Goal: Task Accomplishment & Management: Complete application form

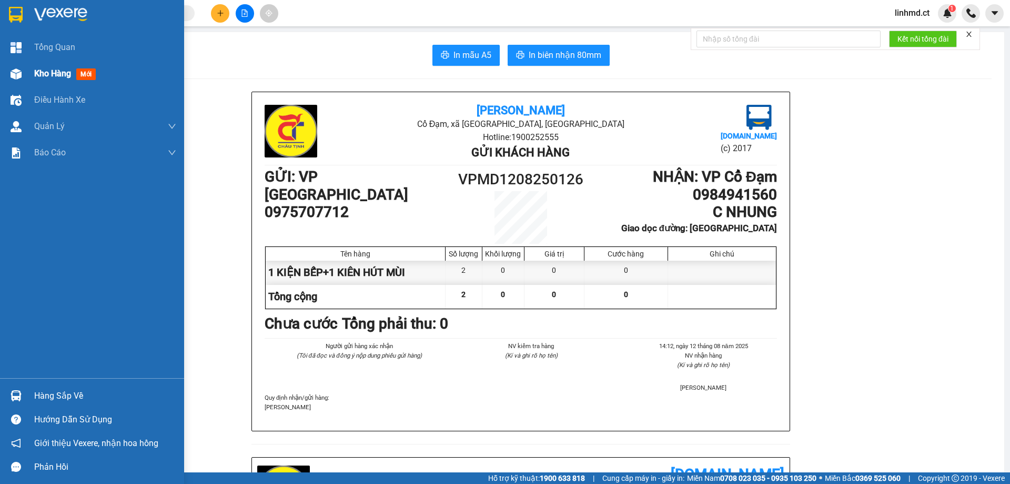
click at [11, 69] on img at bounding box center [16, 73] width 11 height 11
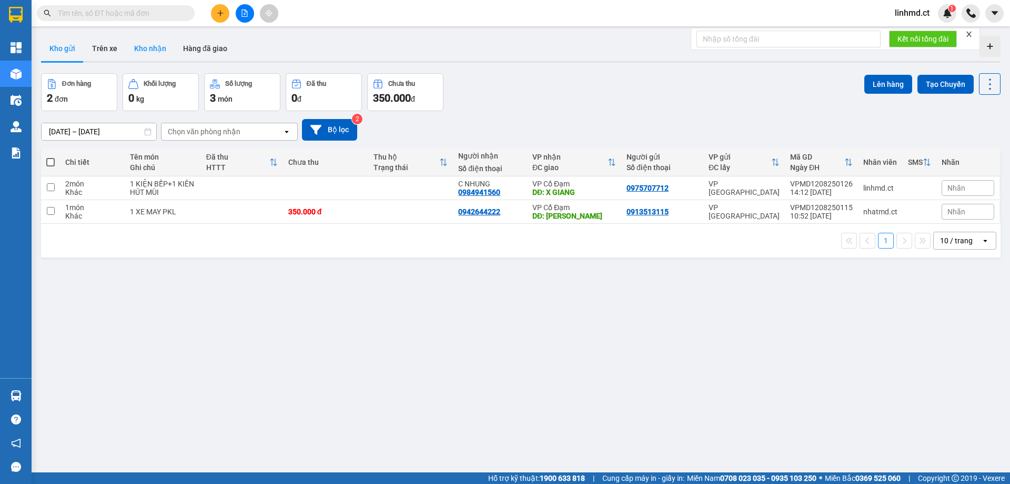
click at [157, 55] on button "Kho nhận" at bounding box center [150, 48] width 49 height 25
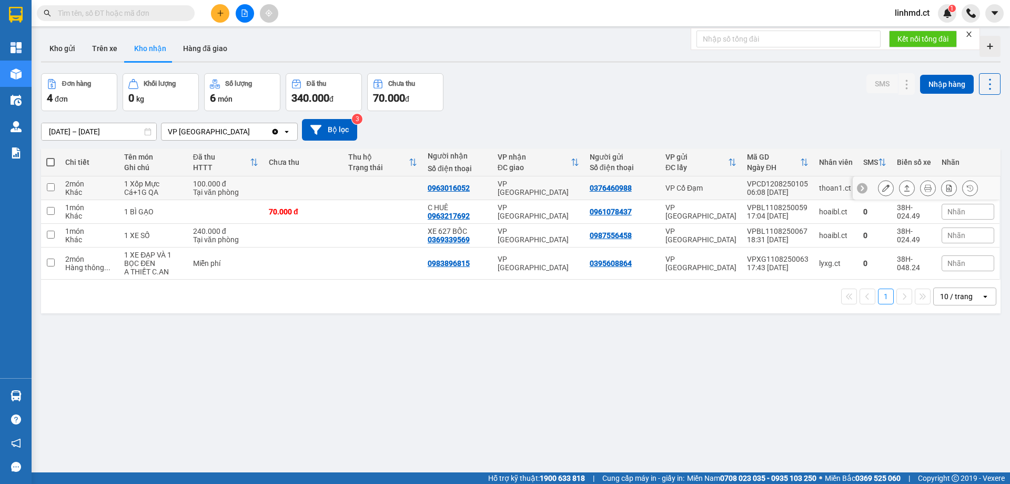
click at [904, 188] on icon at bounding box center [907, 188] width 6 height 6
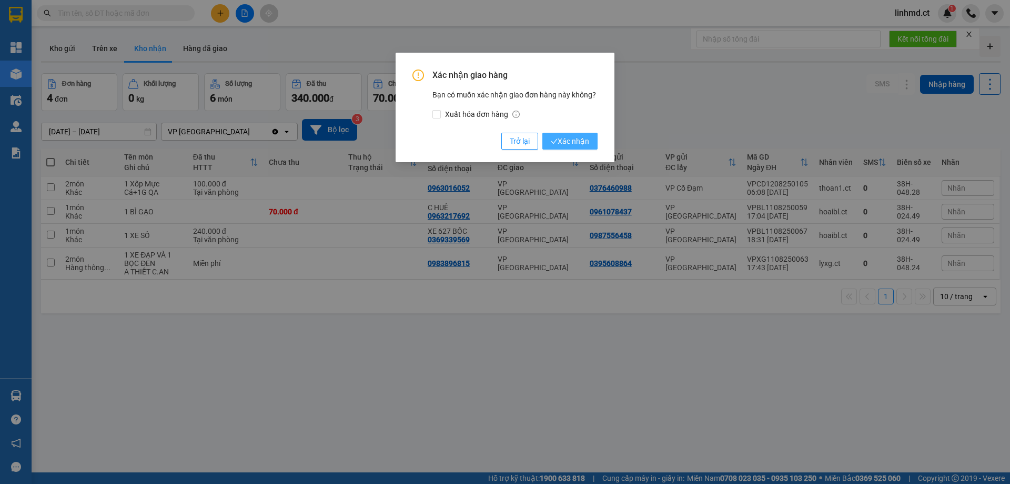
click at [569, 139] on span "Xác nhận" at bounding box center [570, 141] width 38 height 12
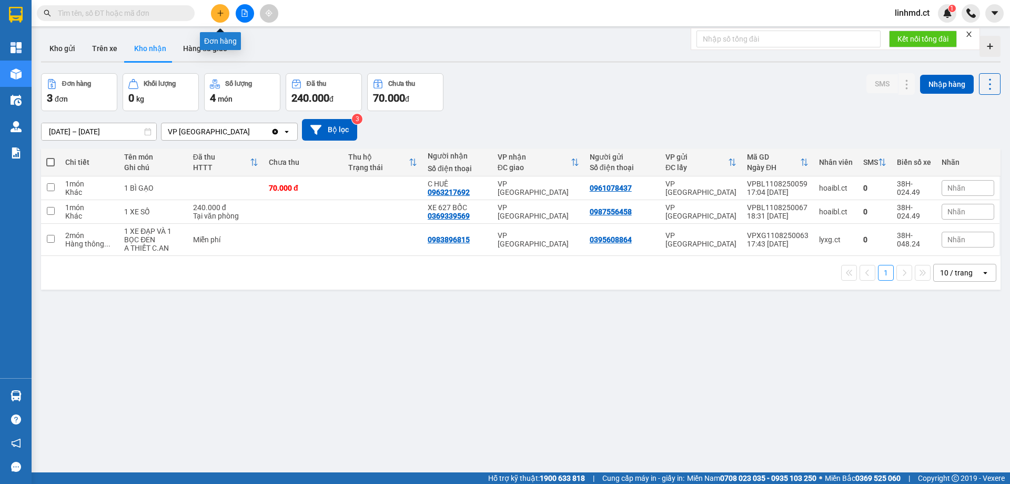
click at [223, 17] on button at bounding box center [220, 13] width 18 height 18
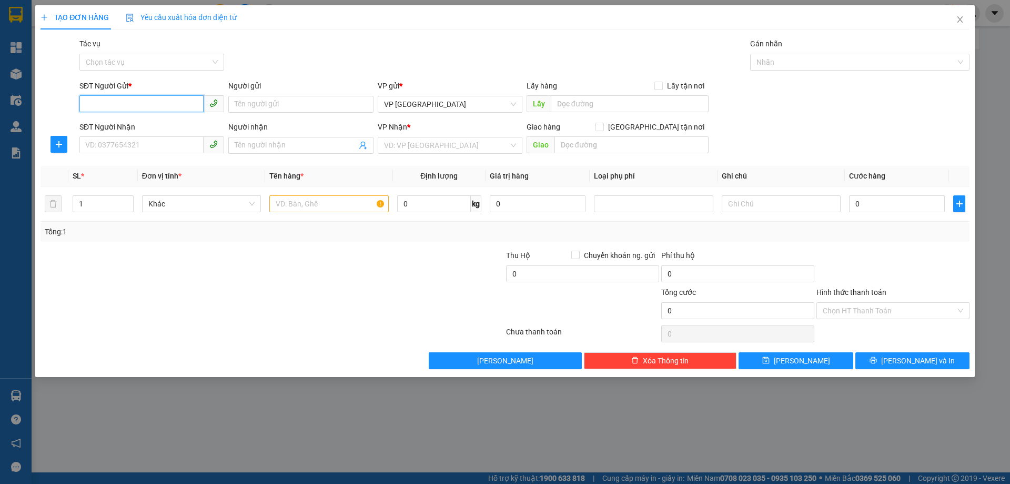
click at [168, 105] on input "SĐT Người Gửi *" at bounding box center [141, 103] width 124 height 17
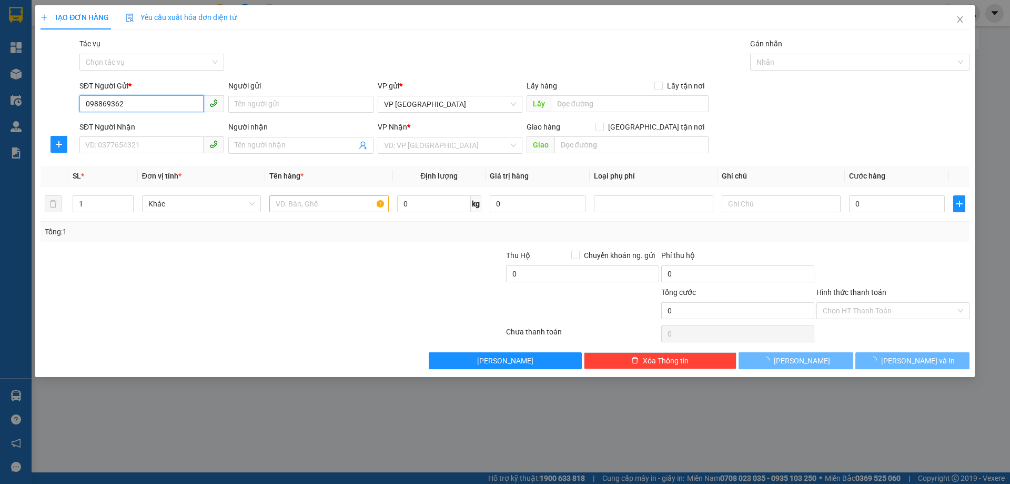
type input "0988693622"
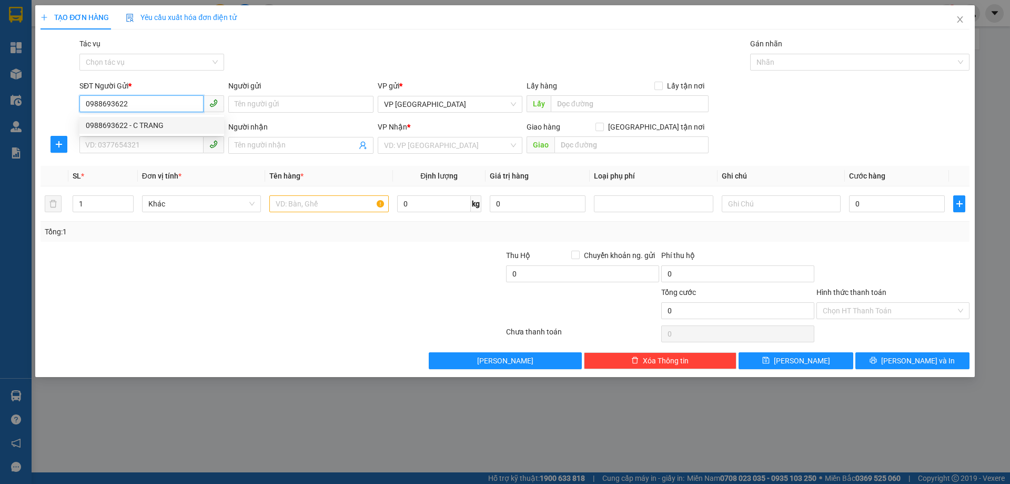
click at [104, 118] on div "0988693622 - C TRANG" at bounding box center [151, 125] width 145 height 17
type input "C TRANG"
type input "0968010357"
type input "C HÀ"
type input "XUÂN MỸ"
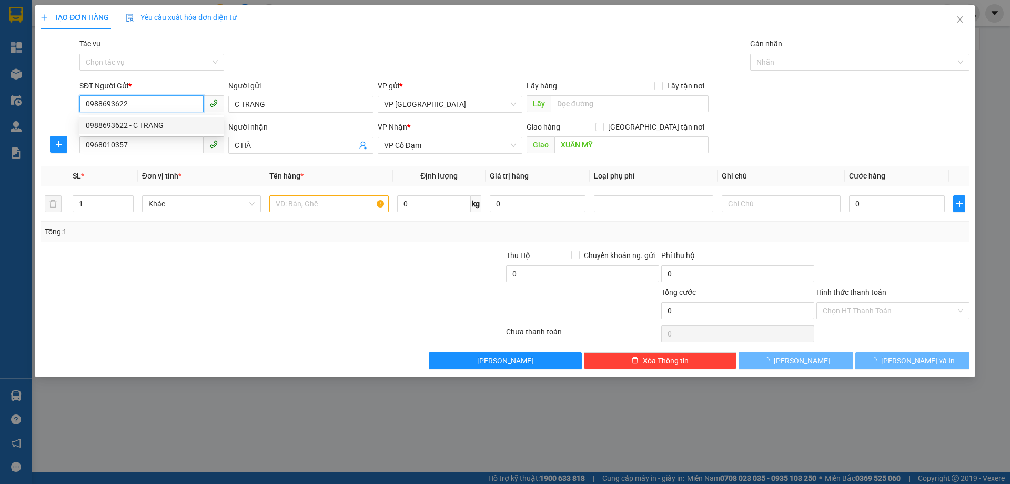
type input "80.000"
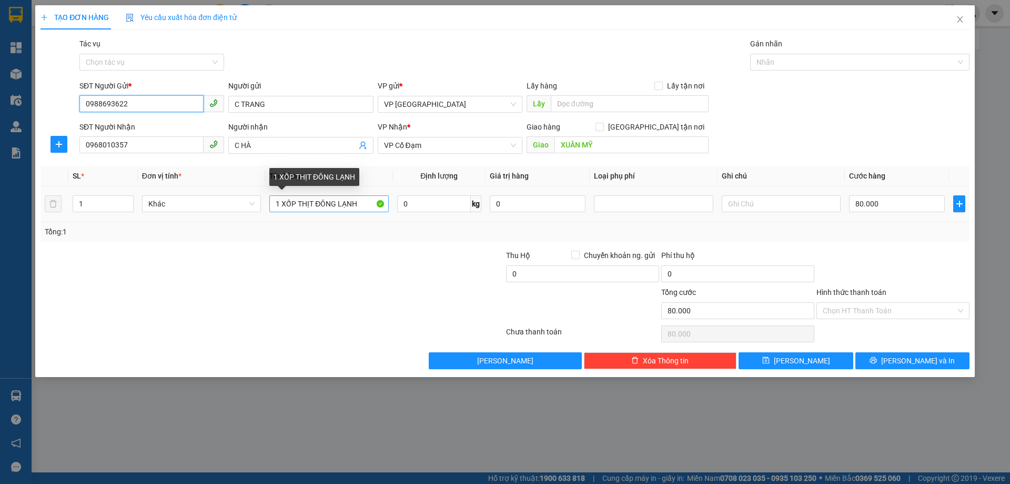
type input "0988693622"
drag, startPoint x: 360, startPoint y: 198, endPoint x: 289, endPoint y: 193, distance: 71.3
click at [283, 193] on div "Transit Pickup Surcharge Ids Transit Deliver Surcharge Ids Transit Deliver Surc…" at bounding box center [505, 203] width 929 height 331
type input "1 KIỆN NƯỚC GIẶT"
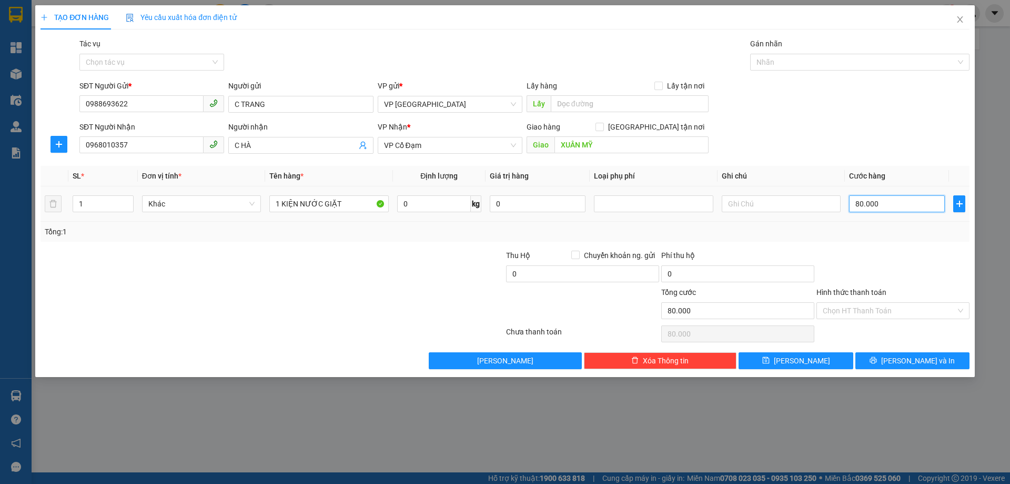
click at [891, 199] on input "80.000" at bounding box center [897, 203] width 96 height 17
type input "0"
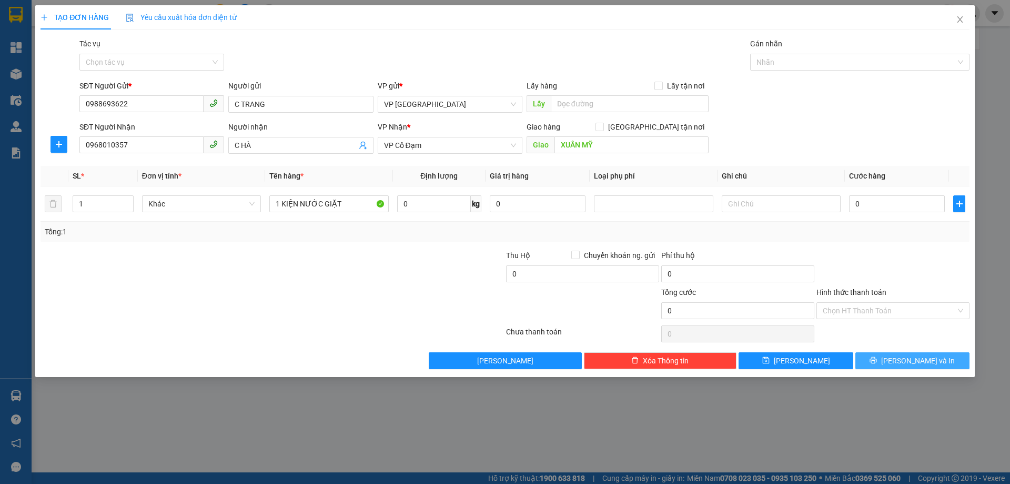
click at [894, 366] on button "[PERSON_NAME] và In" at bounding box center [913, 360] width 114 height 17
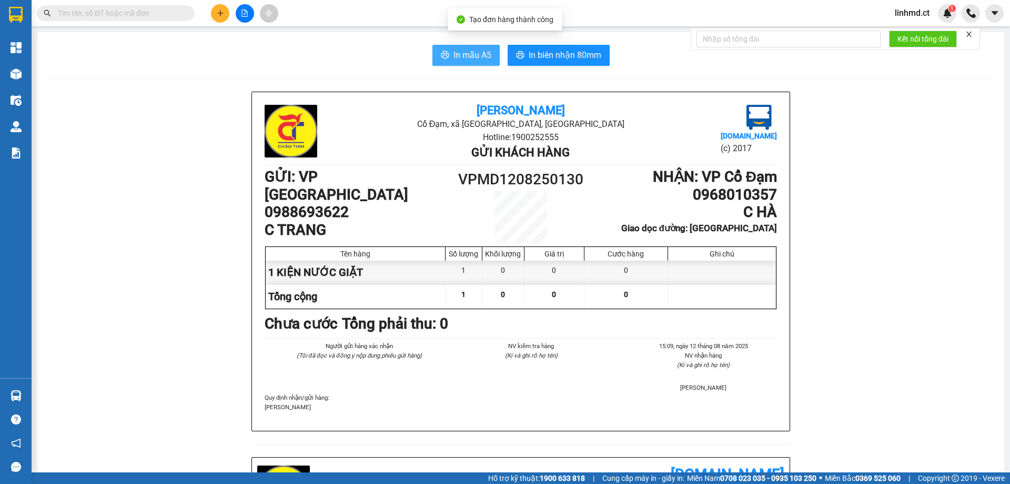
click at [470, 58] on span "In mẫu A5" at bounding box center [473, 54] width 38 height 13
click at [140, 11] on input "text" at bounding box center [120, 13] width 124 height 12
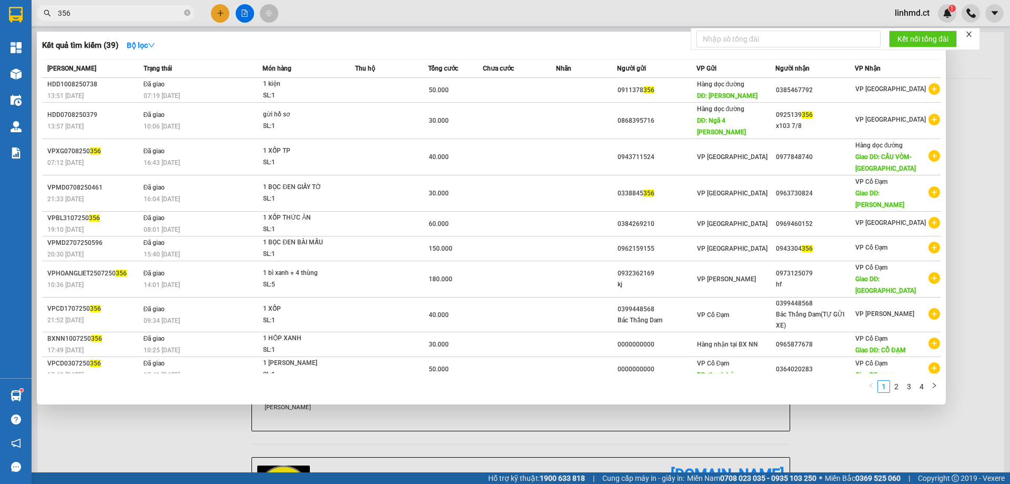
click at [155, 11] on input "356" at bounding box center [120, 13] width 124 height 12
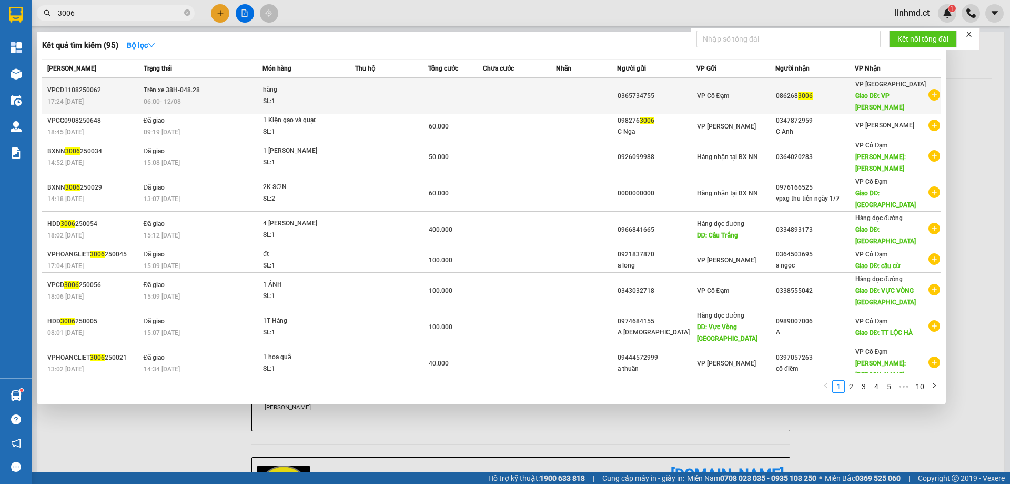
type input "3006"
click at [260, 86] on td "Trên xe 38H-048.28 06:00 - 12/08" at bounding box center [202, 96] width 122 height 36
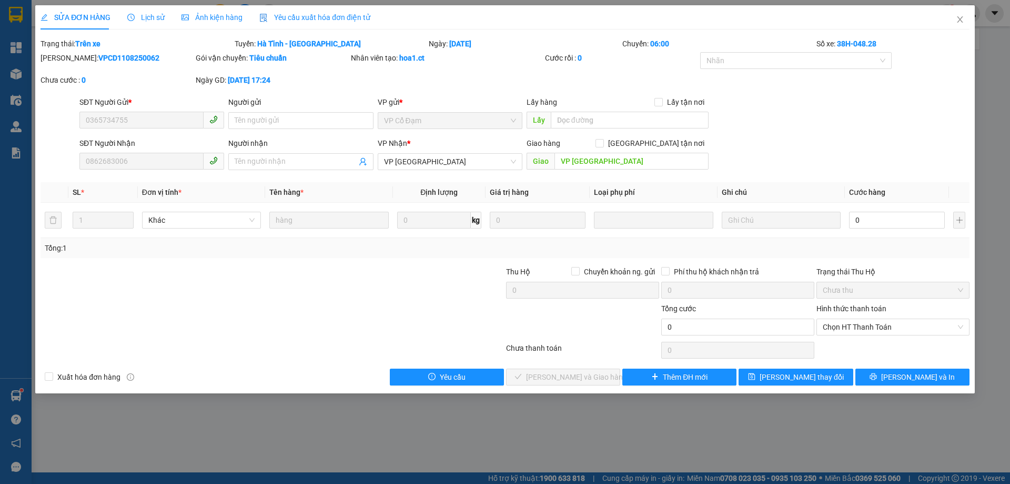
type input "0365734755"
type input "0862683006"
type input "VP [GEOGRAPHIC_DATA]"
click at [884, 292] on span "Chưa thu" at bounding box center [893, 290] width 140 height 16
click at [861, 214] on input "0" at bounding box center [897, 220] width 96 height 17
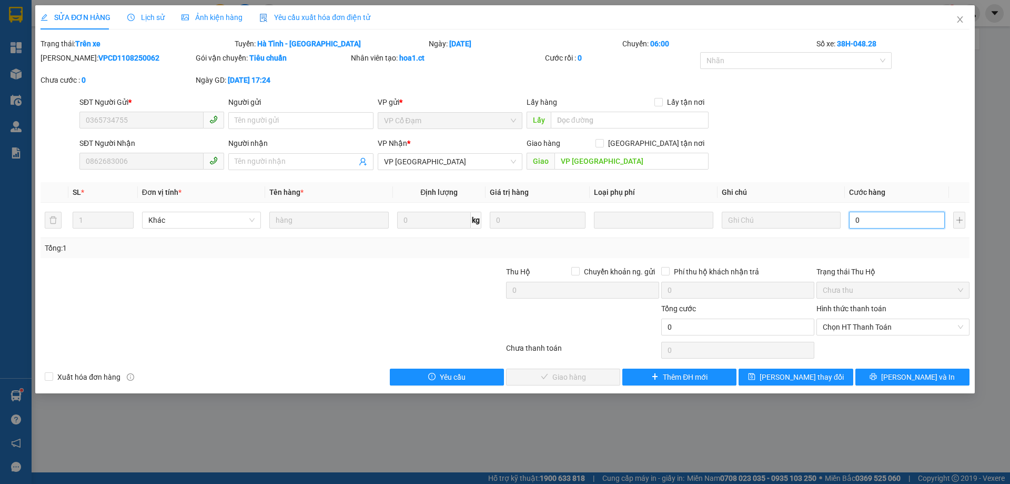
type input "3"
type input "30"
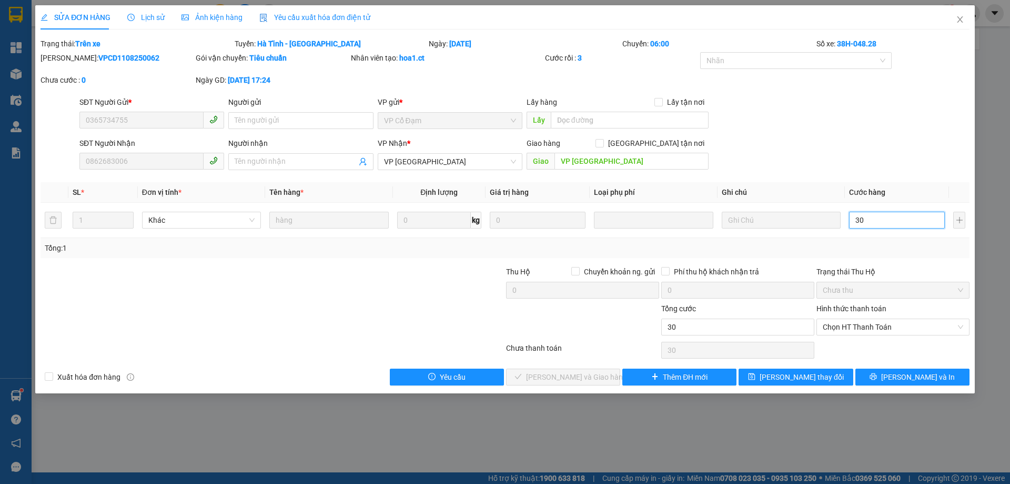
type input "300"
type input "3.000"
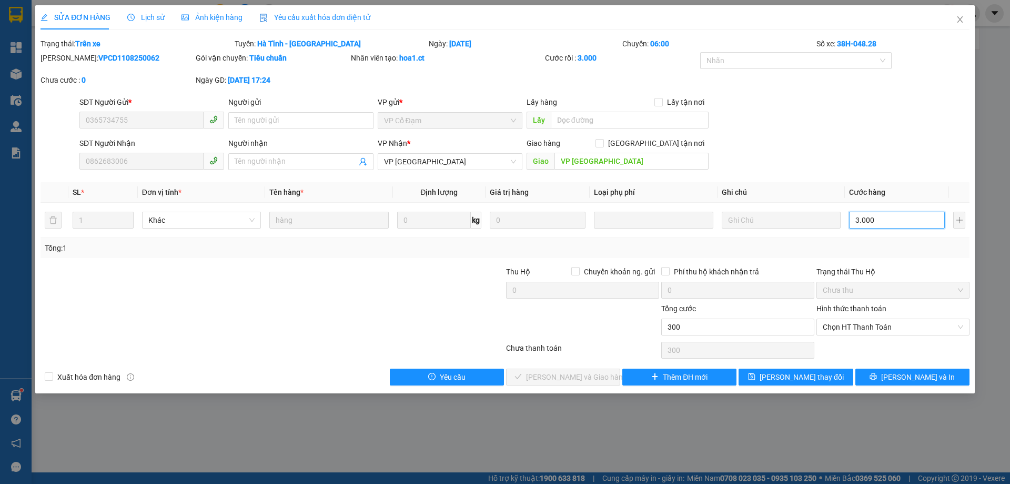
type input "3.000"
type input "30.000"
click at [892, 319] on span "Chọn HT Thanh Toán" at bounding box center [893, 327] width 140 height 16
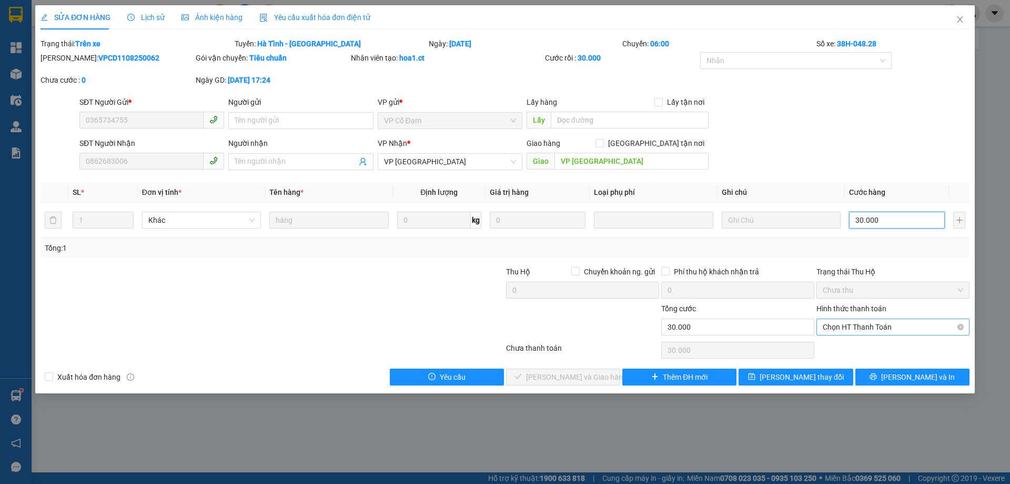
type input "30.000"
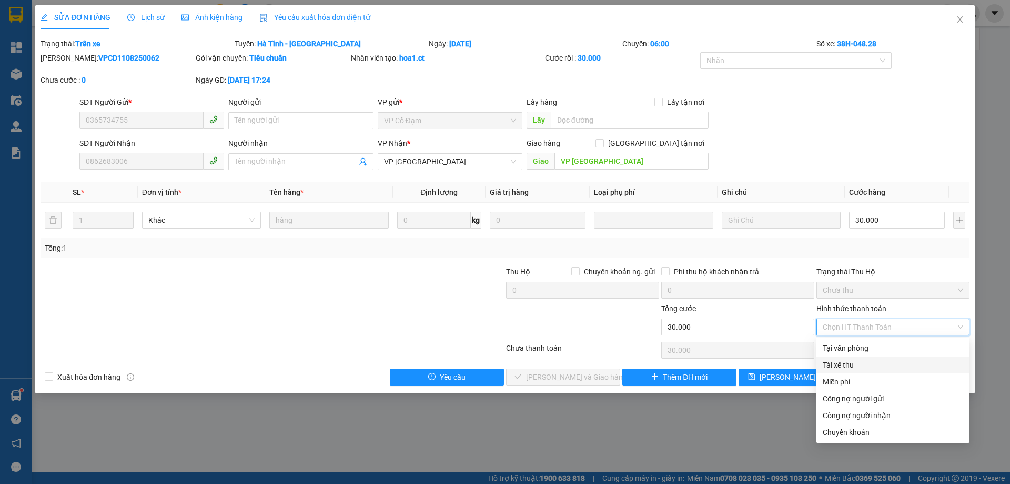
click at [892, 365] on div "Tài xế thu" at bounding box center [893, 365] width 140 height 12
type input "0"
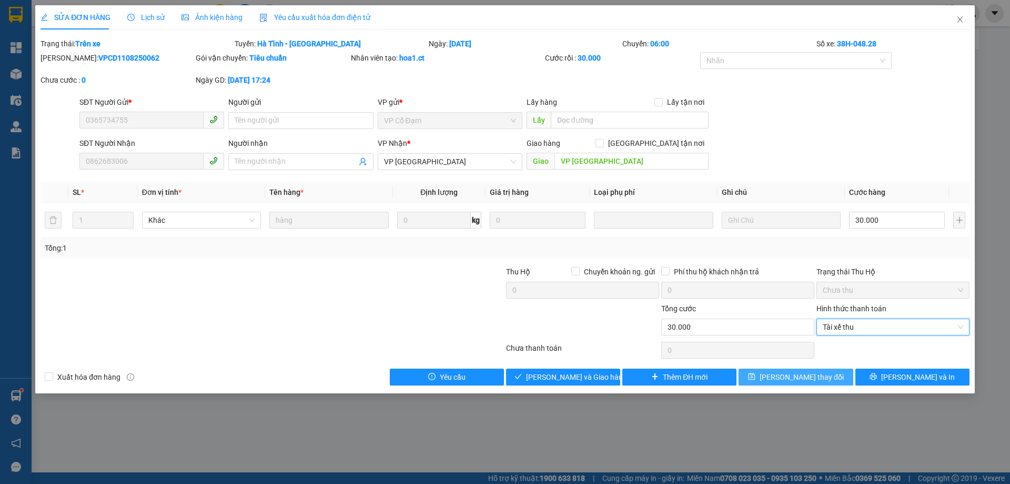
click at [798, 381] on span "[PERSON_NAME] đổi" at bounding box center [802, 377] width 84 height 12
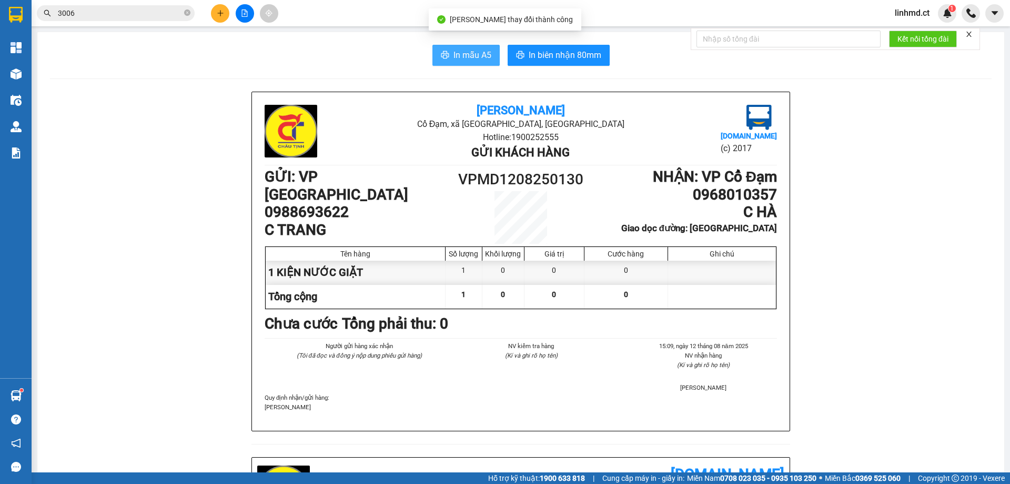
click at [455, 57] on span "In mẫu A5" at bounding box center [473, 54] width 38 height 13
click at [144, 14] on input "3006" at bounding box center [120, 13] width 124 height 12
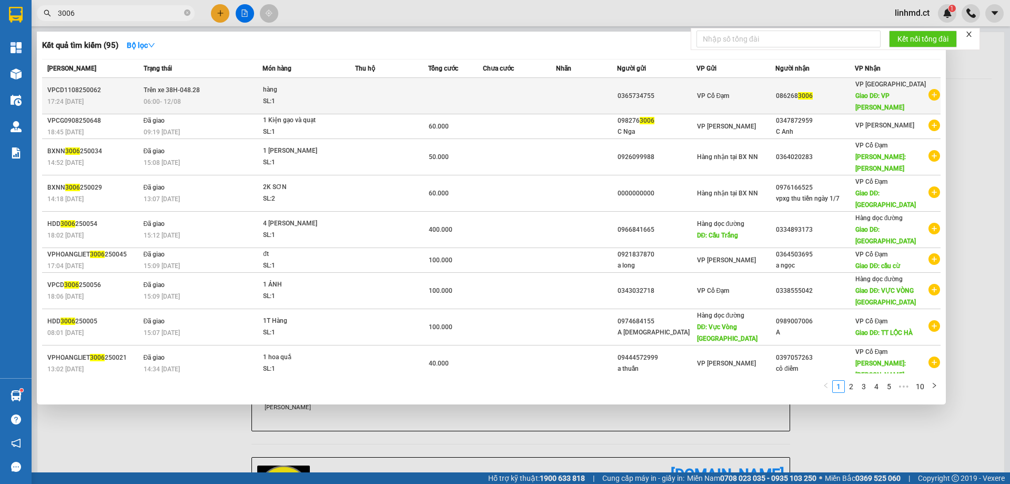
click at [291, 99] on div "SL: 1" at bounding box center [302, 102] width 79 height 12
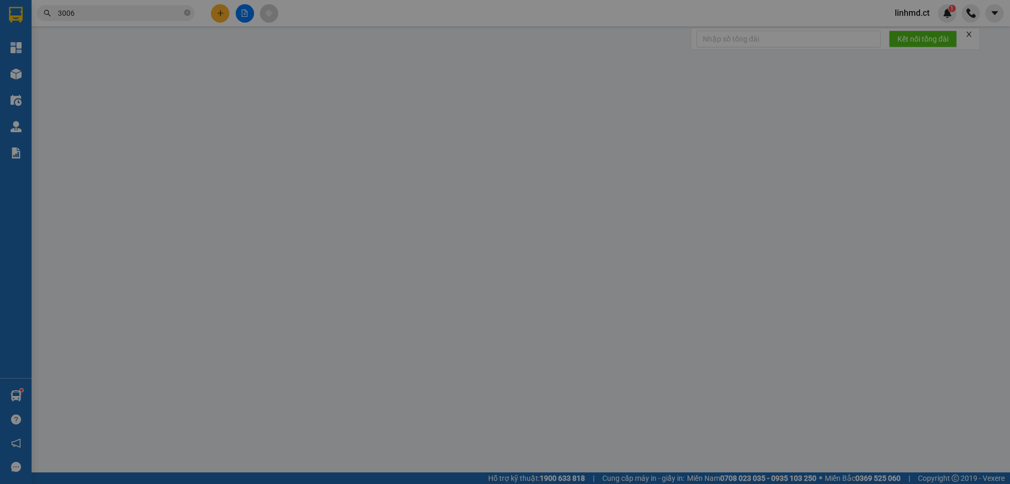
type input "0365734755"
type input "0862683006"
type input "VP [GEOGRAPHIC_DATA]"
type input "30.000"
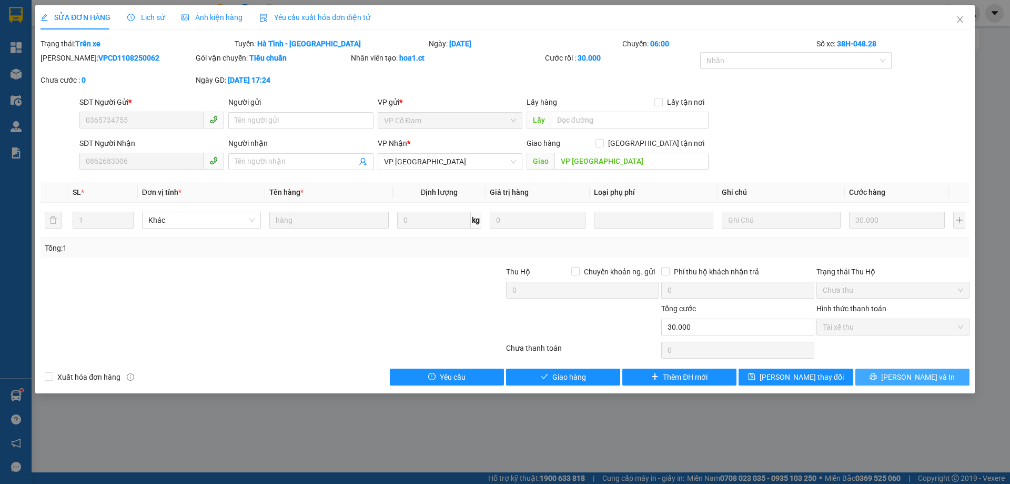
click at [918, 378] on span "[PERSON_NAME] và In" at bounding box center [918, 377] width 74 height 12
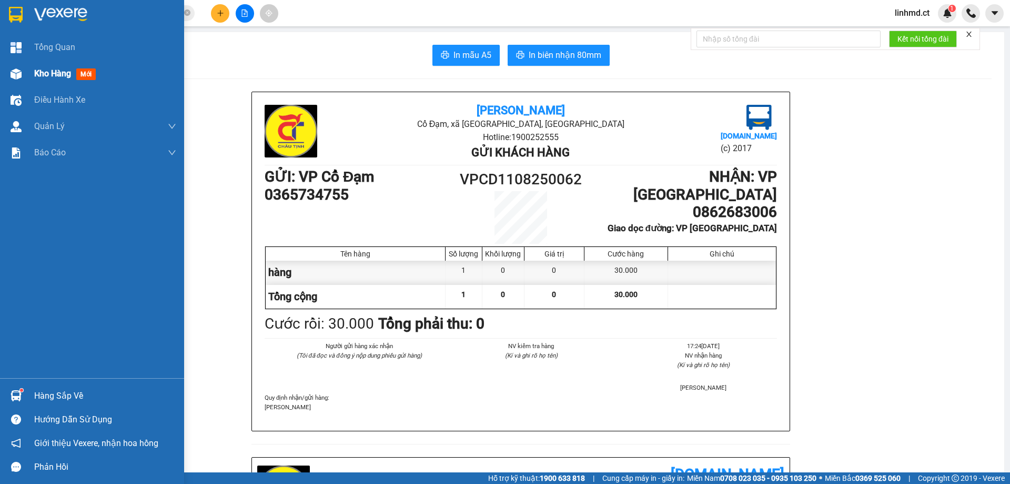
click at [33, 69] on div "Kho hàng mới" at bounding box center [92, 74] width 184 height 26
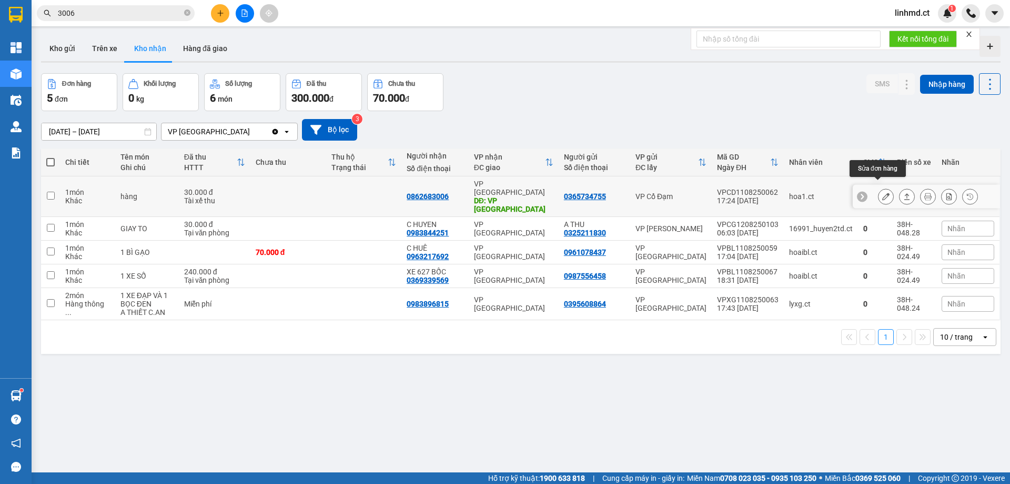
click at [882, 193] on icon at bounding box center [885, 196] width 7 height 7
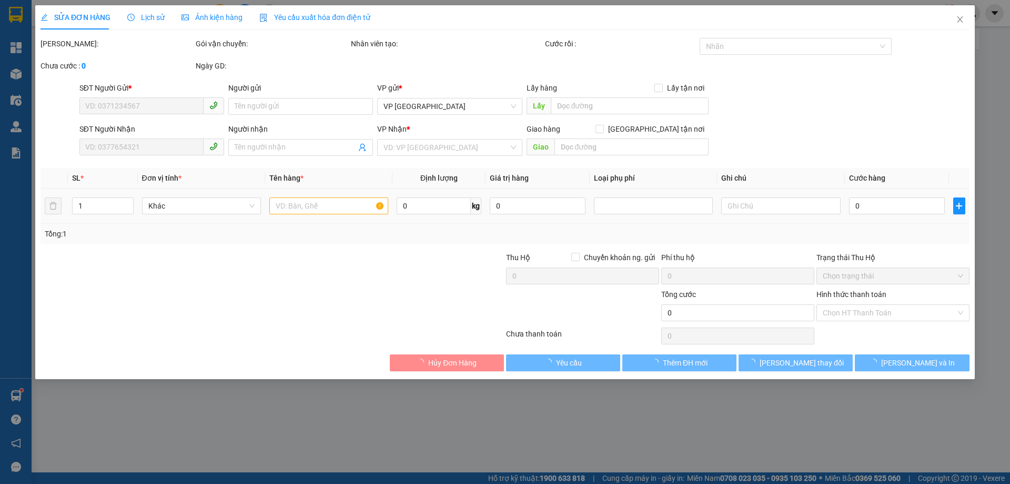
type input "0365734755"
type input "0862683006"
type input "VP [GEOGRAPHIC_DATA]"
type input "30.000"
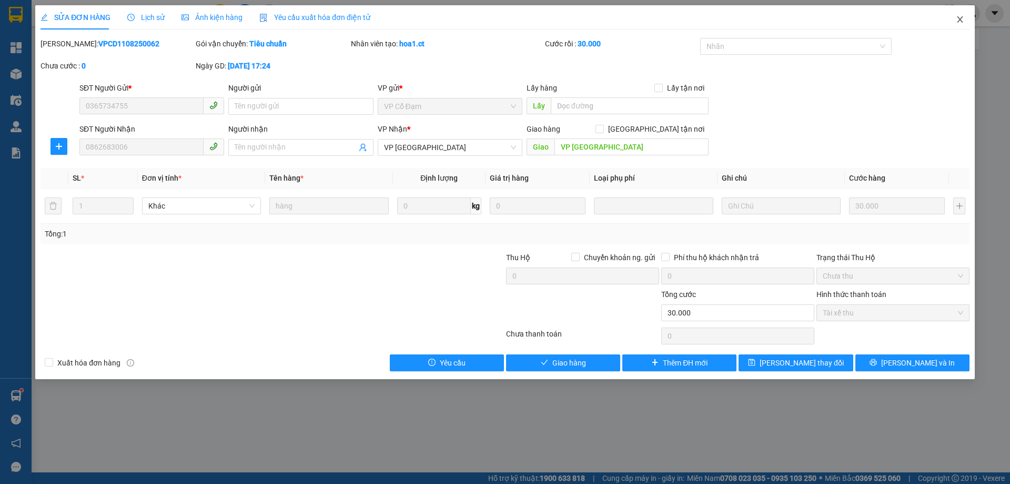
click at [961, 23] on icon "close" at bounding box center [960, 19] width 8 height 8
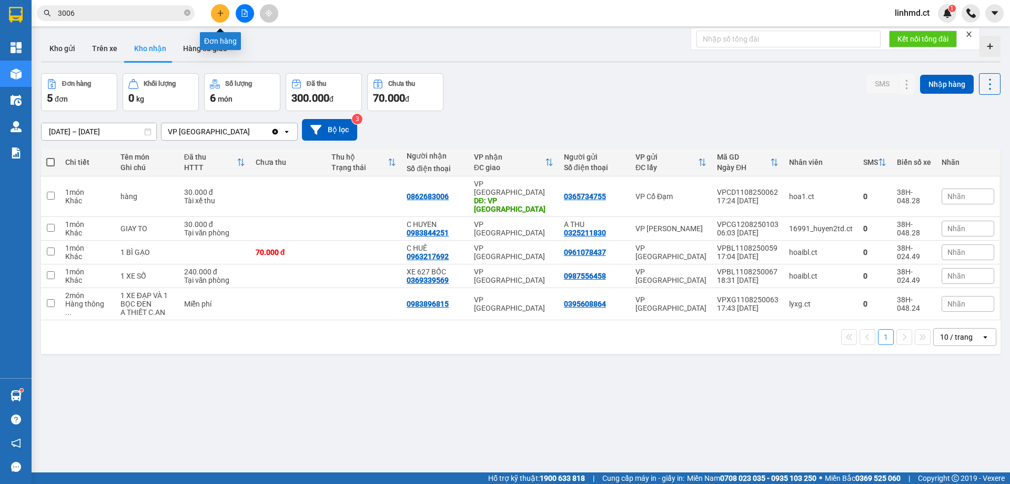
click at [219, 13] on icon "plus" at bounding box center [220, 13] width 6 height 1
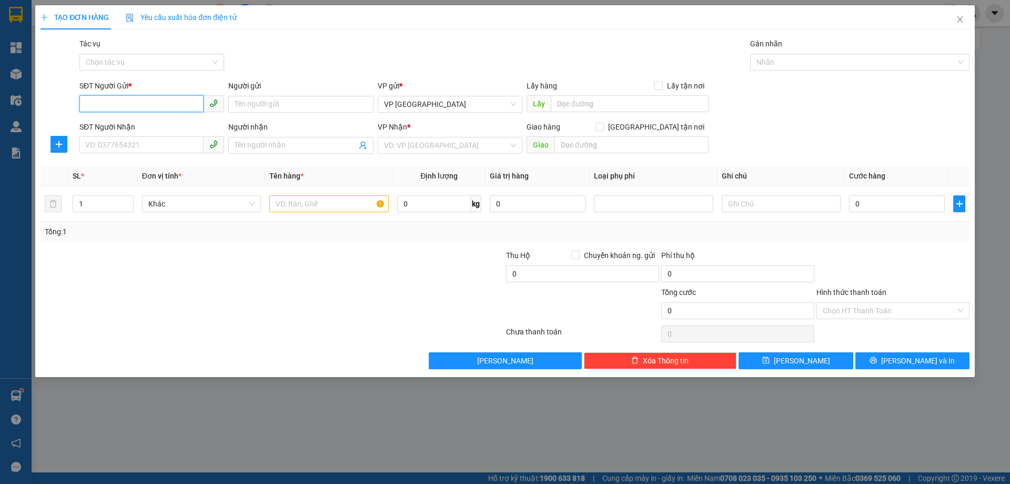
click at [134, 100] on input "SĐT Người Gửi *" at bounding box center [141, 103] width 124 height 17
type input "0969642865"
drag, startPoint x: 163, startPoint y: 149, endPoint x: 503, endPoint y: 56, distance: 352.3
click at [164, 147] on input "SĐT Người Nhận" at bounding box center [141, 144] width 124 height 17
type input "0395953015"
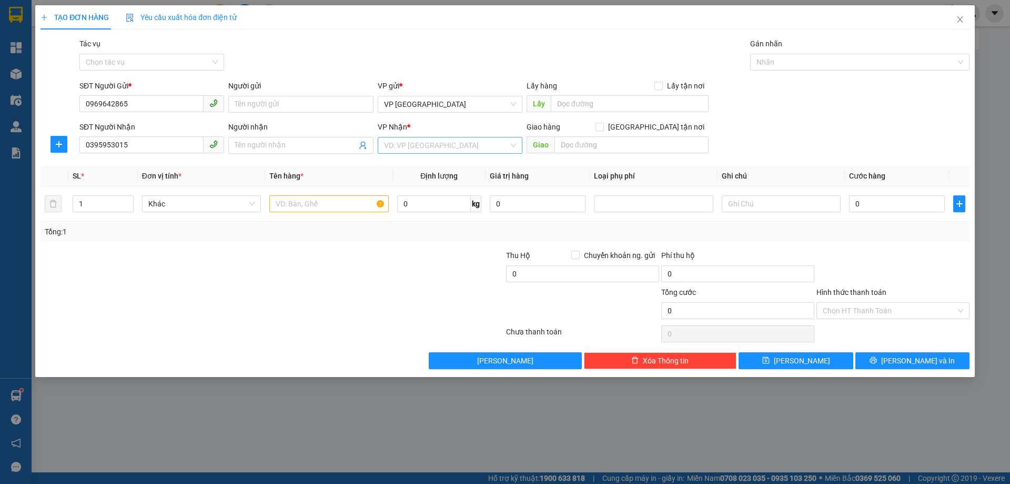
click at [455, 143] on input "search" at bounding box center [446, 145] width 125 height 16
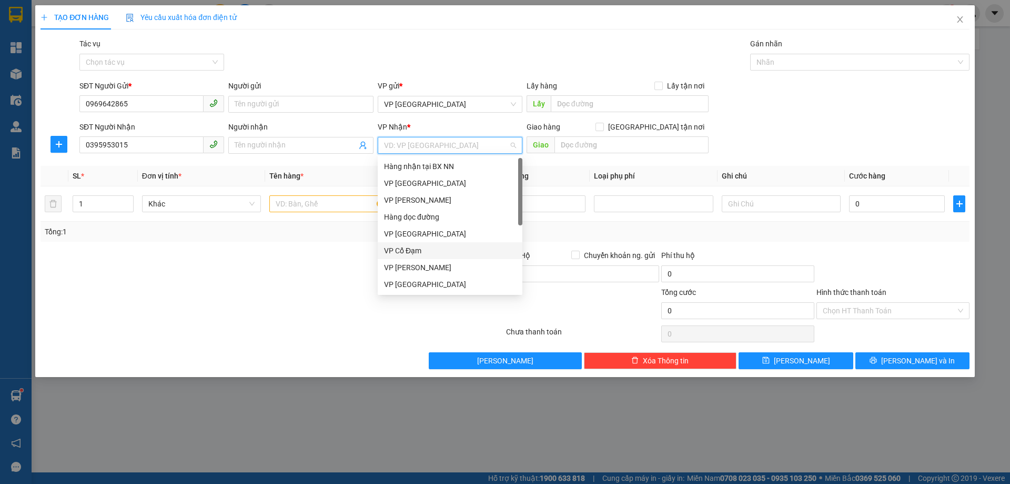
click at [443, 248] on div "VP Cổ Đạm" at bounding box center [450, 251] width 132 height 12
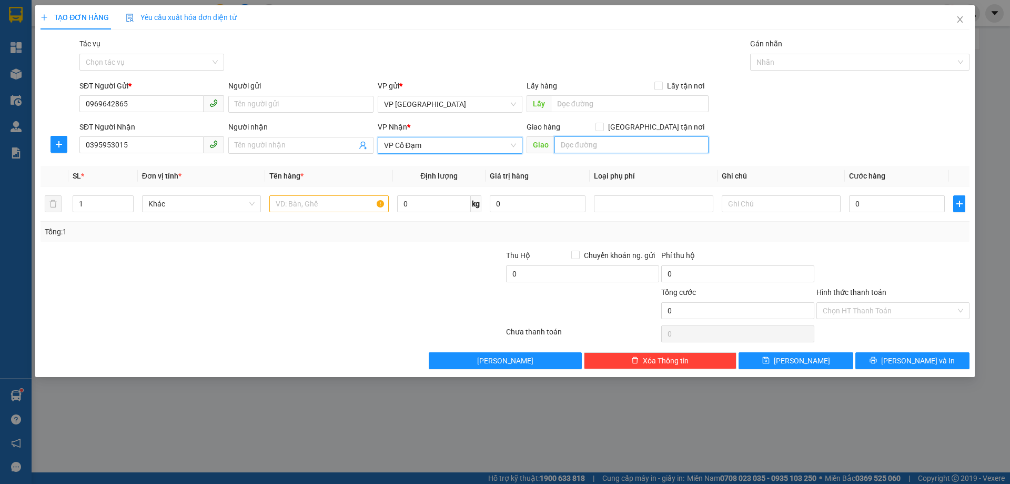
click at [569, 144] on input "text" at bounding box center [632, 144] width 154 height 17
type input "B"
click at [596, 150] on input "text" at bounding box center [632, 144] width 154 height 17
type input "B"
click at [635, 149] on input "text" at bounding box center [632, 144] width 154 height 17
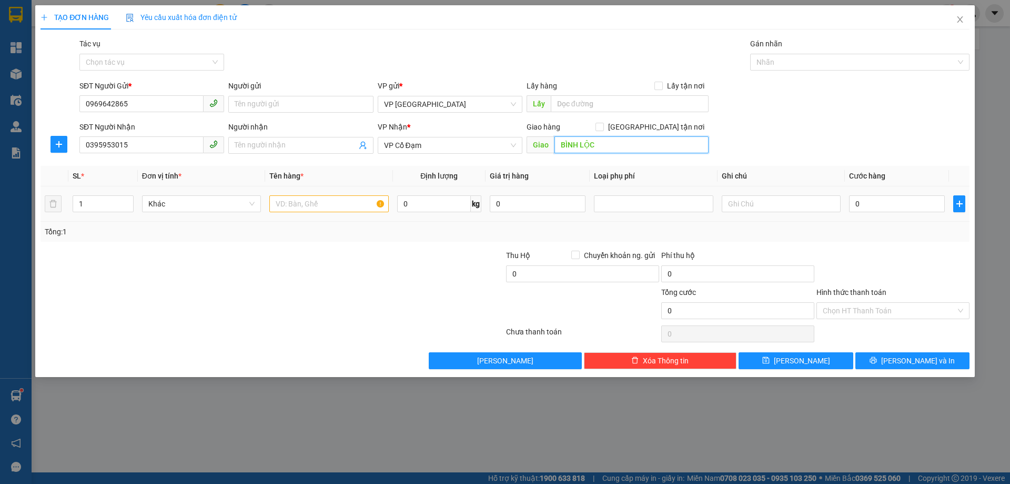
type input "BÌNH LỘC"
click at [307, 199] on input "text" at bounding box center [328, 203] width 119 height 17
type input "1 XỐP THUỐC"
click at [881, 202] on input "0" at bounding box center [897, 203] width 96 height 17
type input "4"
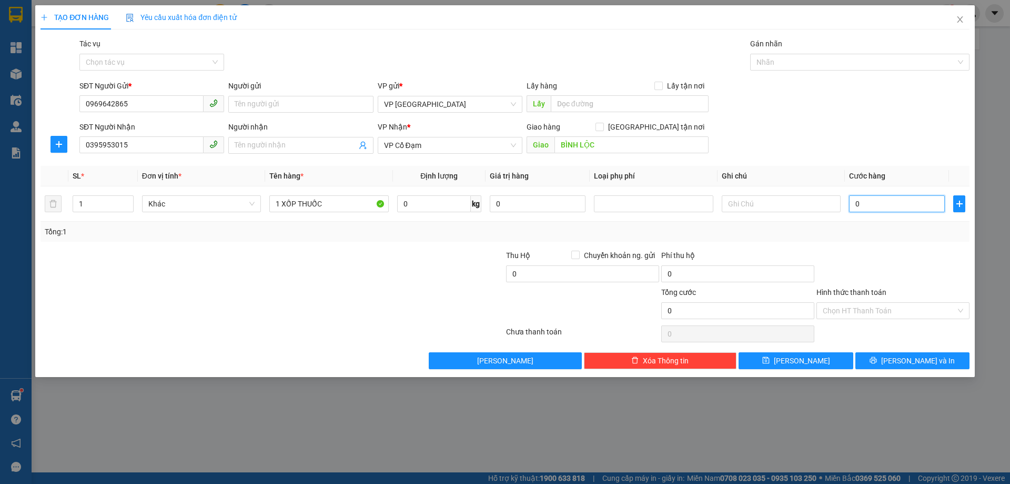
type input "4"
type input "40"
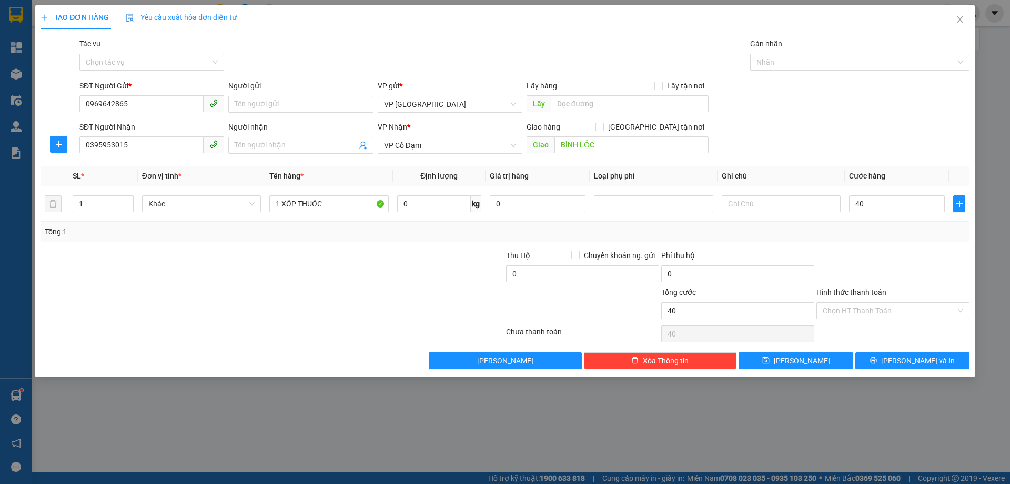
click at [910, 268] on div at bounding box center [893, 267] width 155 height 37
type input "40.000"
click at [757, 205] on input "text" at bounding box center [781, 203] width 119 height 17
click at [881, 236] on div "Tổng: 1" at bounding box center [505, 232] width 921 height 12
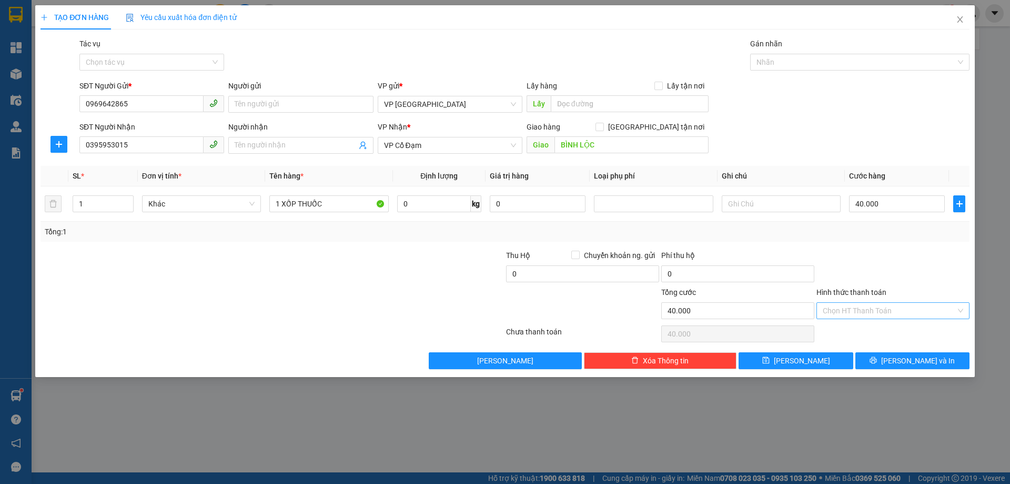
click at [888, 302] on div "Chọn HT Thanh Toán" at bounding box center [893, 310] width 153 height 17
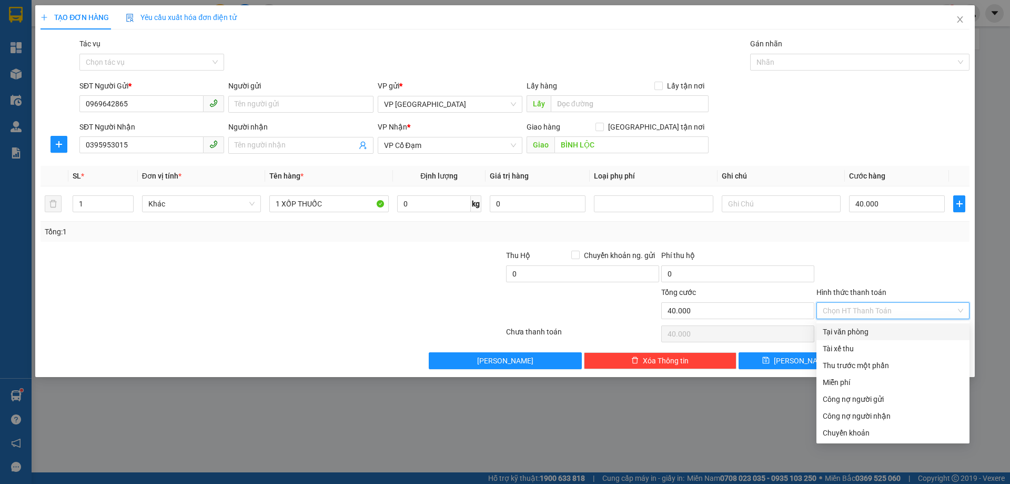
click at [866, 330] on div "Tại văn phòng" at bounding box center [893, 332] width 140 height 12
type input "0"
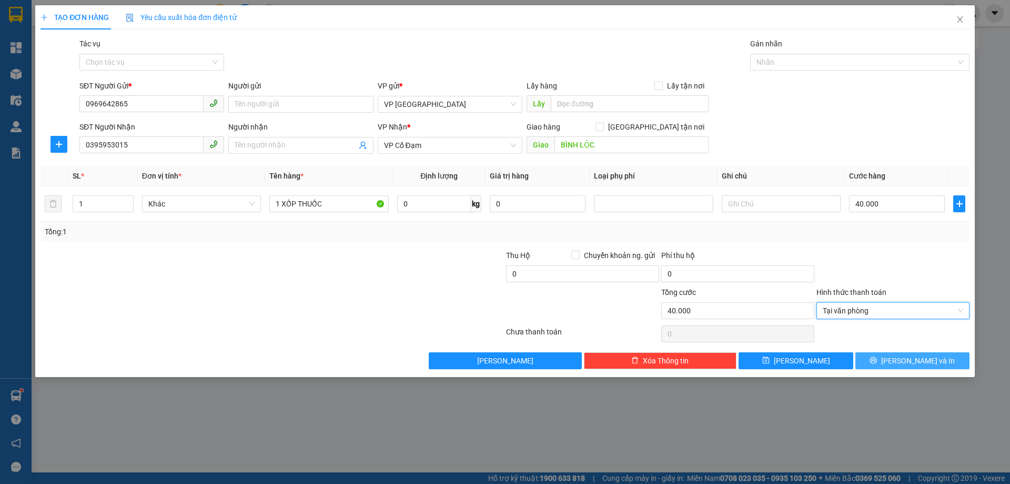
click at [908, 356] on span "[PERSON_NAME] và In" at bounding box center [918, 361] width 74 height 12
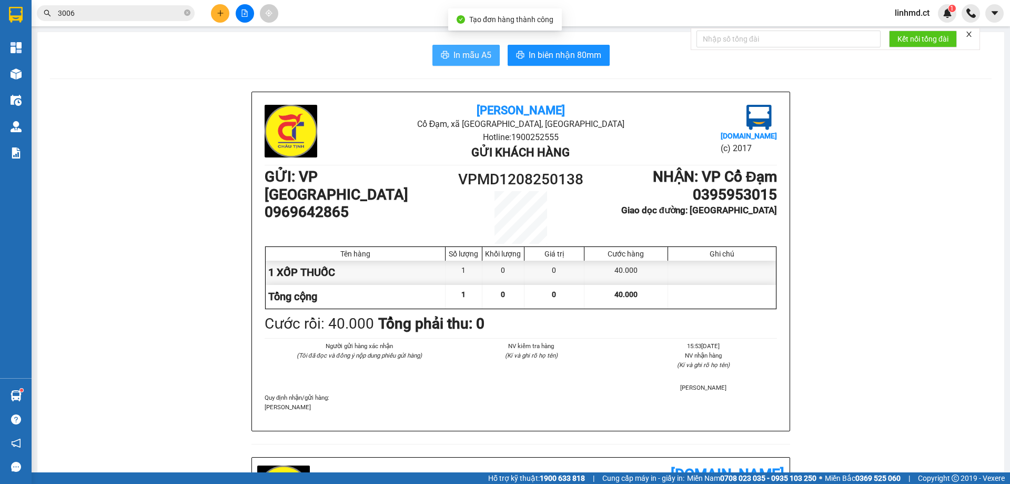
click at [485, 45] on button "In mẫu A5" at bounding box center [466, 55] width 67 height 21
drag, startPoint x: 451, startPoint y: 57, endPoint x: 564, endPoint y: 110, distance: 125.0
click at [454, 57] on span "In mẫu A5" at bounding box center [473, 54] width 38 height 13
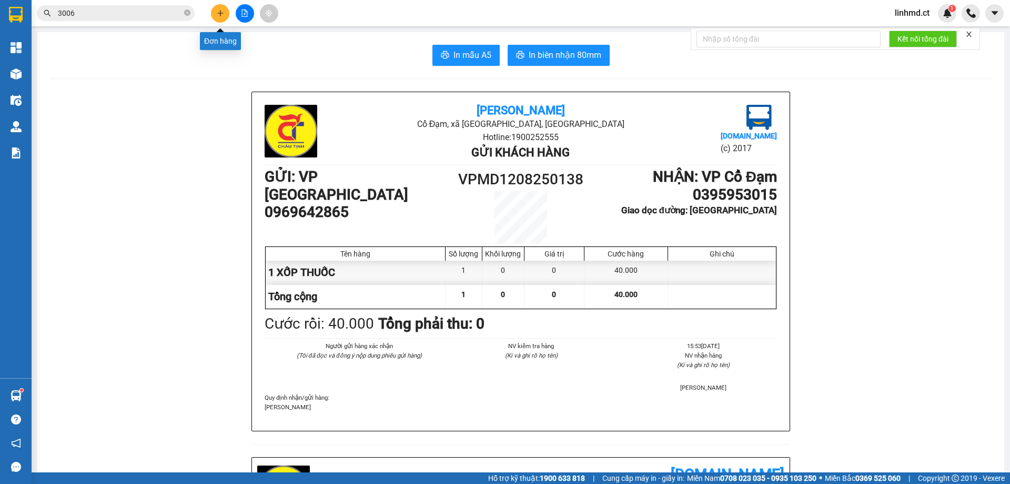
click at [215, 11] on button at bounding box center [220, 13] width 18 height 18
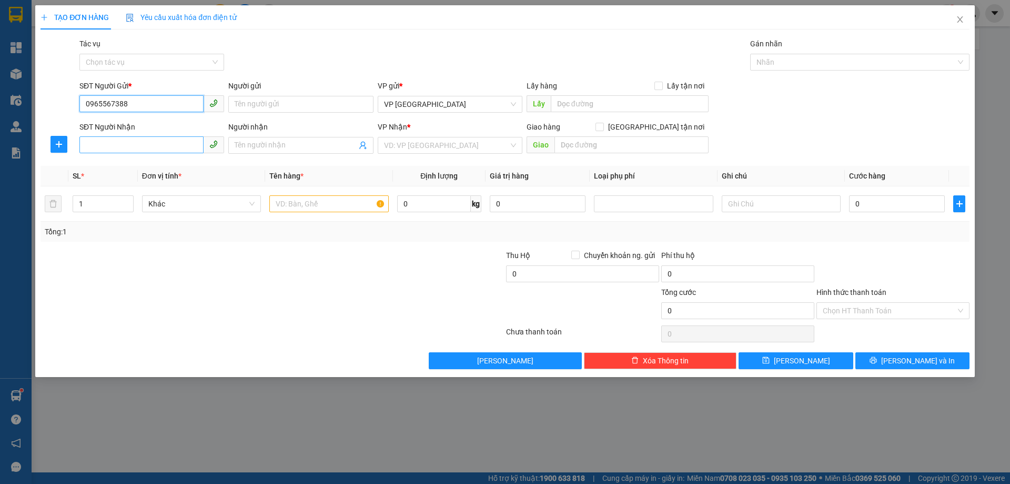
type input "0965567388"
click at [178, 144] on input "SĐT Người Nhận" at bounding box center [141, 144] width 124 height 17
type input "0915379111"
click at [236, 149] on input "Người nhận" at bounding box center [296, 145] width 122 height 12
click at [249, 146] on input "098508345" at bounding box center [296, 145] width 122 height 12
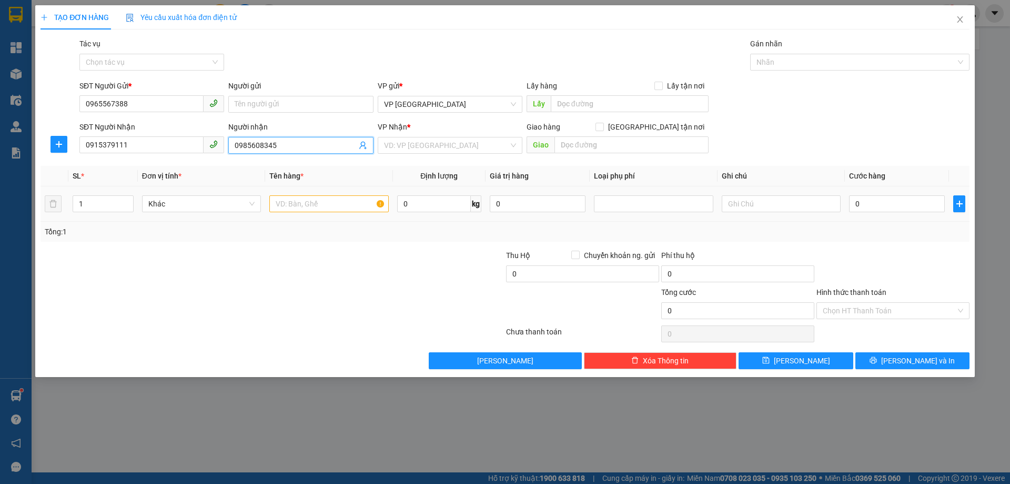
type input "0985608345"
click at [348, 160] on div "Transit Pickup Surcharge Ids Transit Deliver Surcharge Ids Transit Deliver Surc…" at bounding box center [505, 203] width 929 height 331
click at [622, 147] on input "text" at bounding box center [632, 144] width 154 height 17
type input "CX CẦU TRÙ"
click at [334, 204] on input "text" at bounding box center [328, 203] width 119 height 17
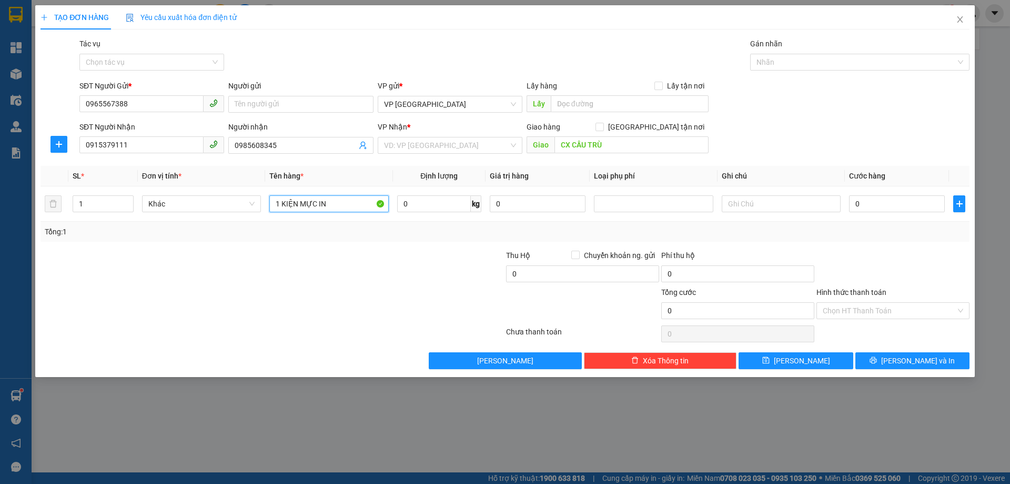
type input "1 KIỆN MỰC IN"
click at [906, 361] on span "[PERSON_NAME] và In" at bounding box center [918, 361] width 74 height 12
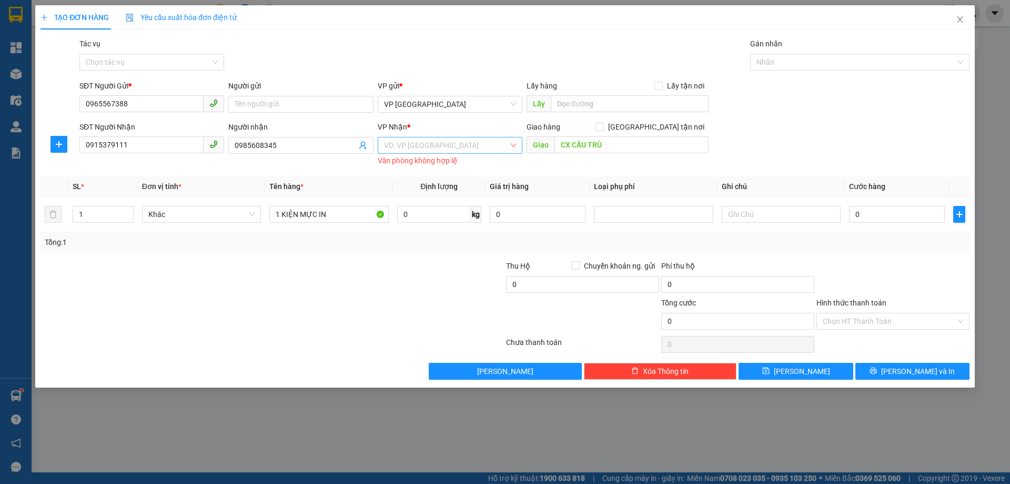
click at [395, 138] on input "search" at bounding box center [446, 145] width 125 height 16
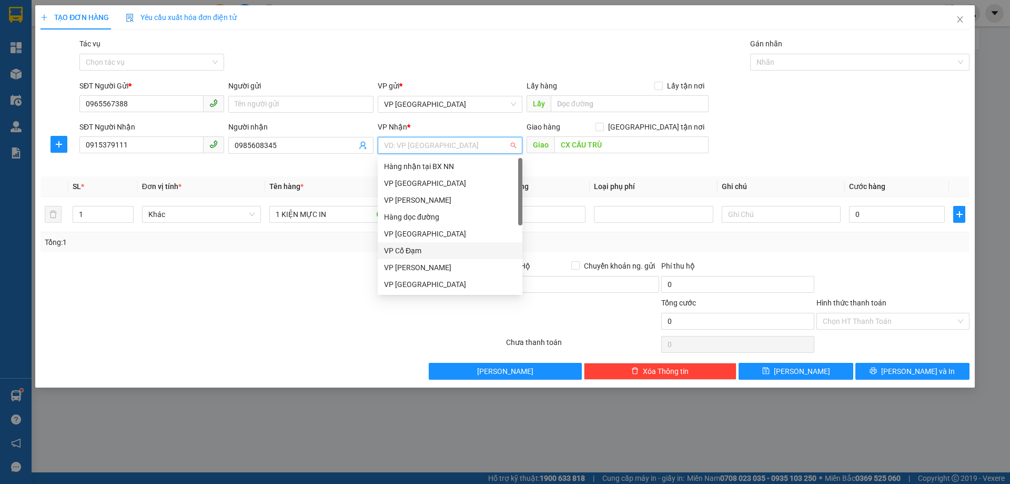
click at [446, 248] on div "VP Cổ Đạm" at bounding box center [450, 251] width 132 height 12
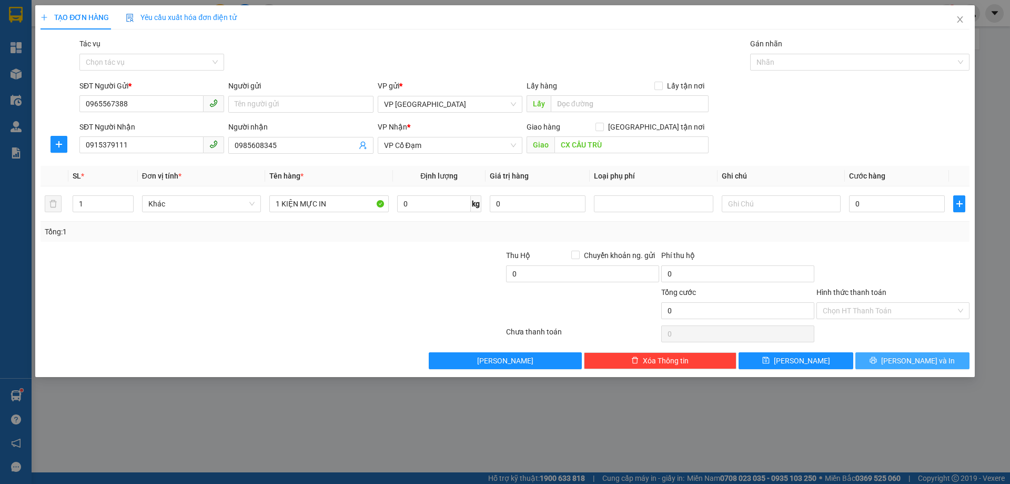
click at [929, 364] on span "[PERSON_NAME] và In" at bounding box center [918, 361] width 74 height 12
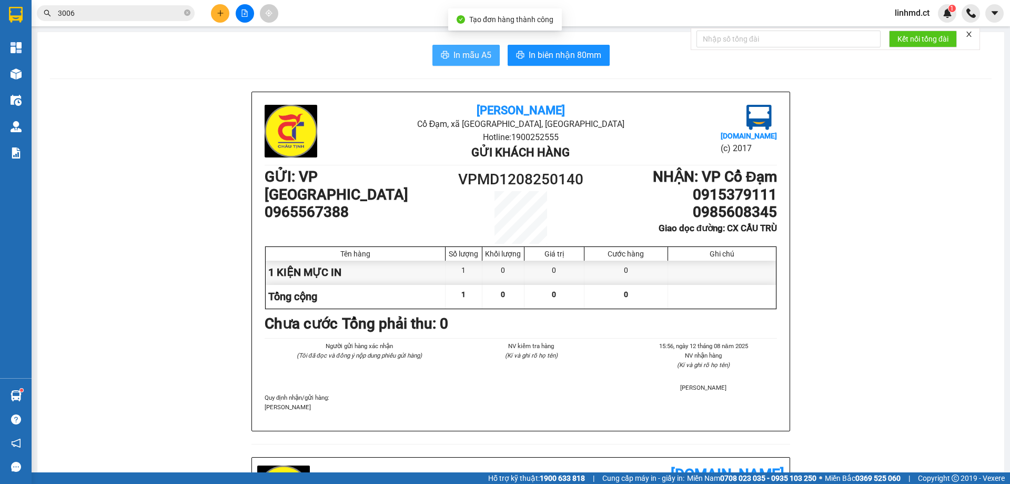
click at [465, 54] on span "In mẫu A5" at bounding box center [473, 54] width 38 height 13
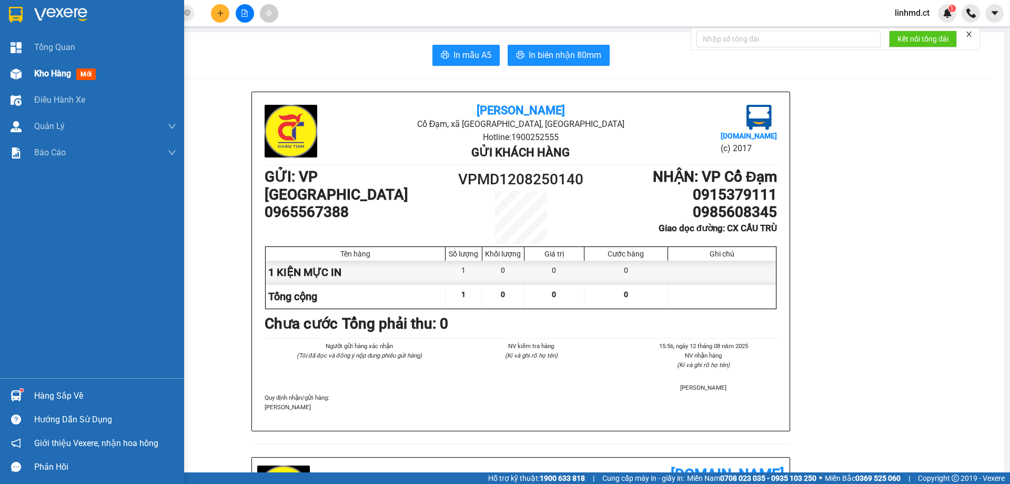
click at [16, 75] on img at bounding box center [16, 73] width 11 height 11
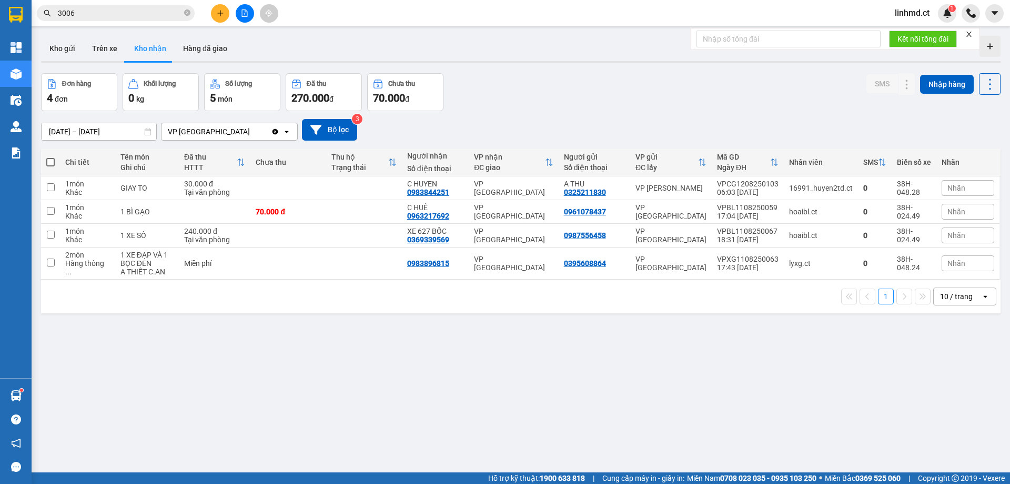
click at [220, 19] on button at bounding box center [220, 13] width 18 height 18
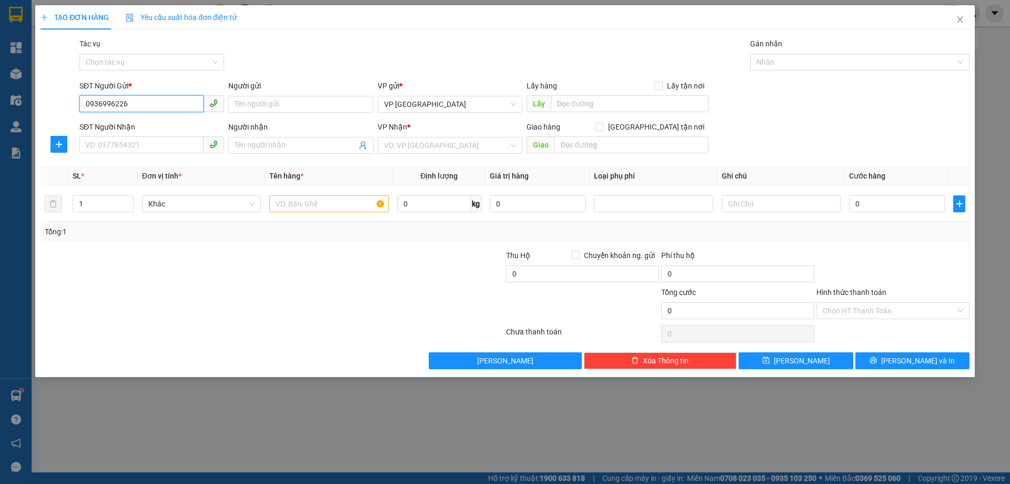
click at [139, 105] on input "0936996226" at bounding box center [141, 103] width 124 height 17
click at [130, 105] on input "0967126356" at bounding box center [141, 103] width 124 height 17
type input "0936996226"
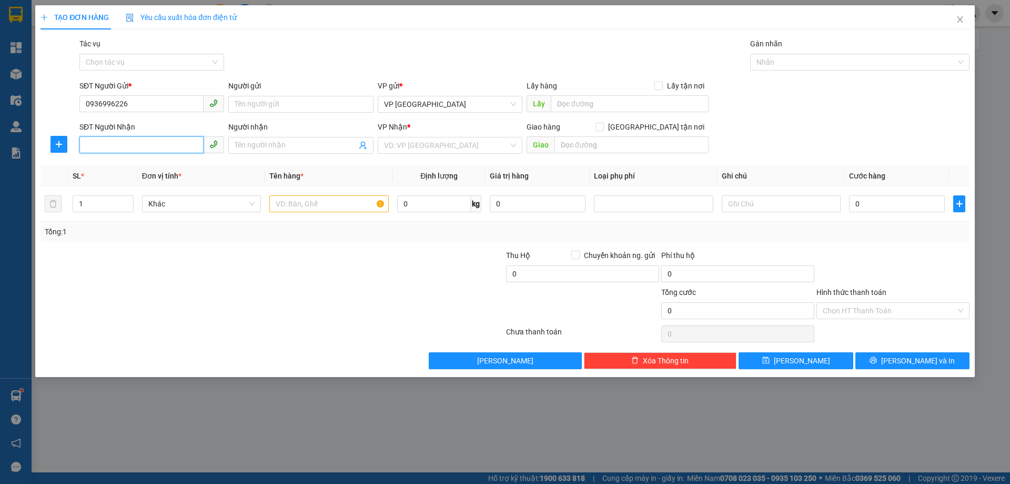
click at [150, 136] on input "SĐT Người Nhận" at bounding box center [141, 144] width 124 height 17
click at [114, 145] on input "0984947560" at bounding box center [141, 144] width 124 height 17
type input "0984941560"
click at [166, 148] on input "0984941560" at bounding box center [141, 144] width 124 height 17
click at [168, 168] on div "0984941560 - C NHUNG" at bounding box center [152, 166] width 132 height 12
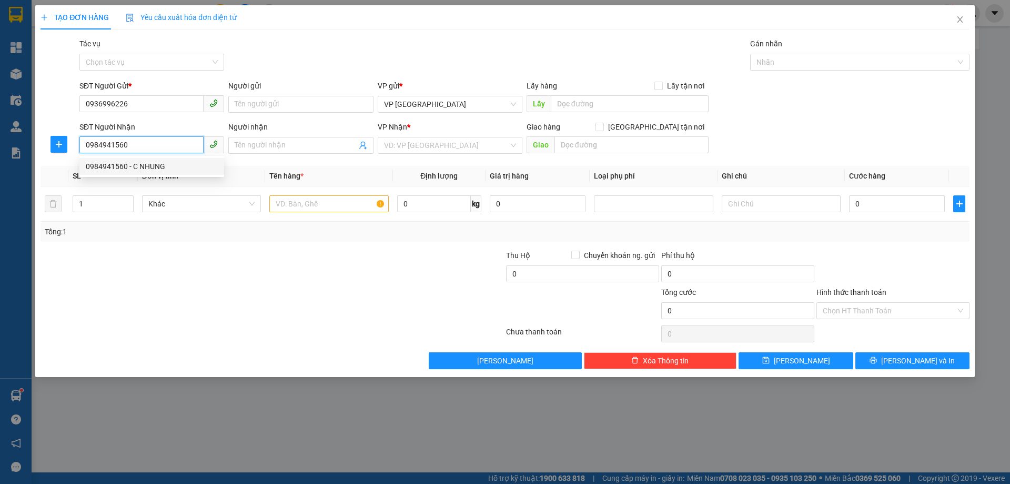
type input "C NHUNG"
type input "X GIANG"
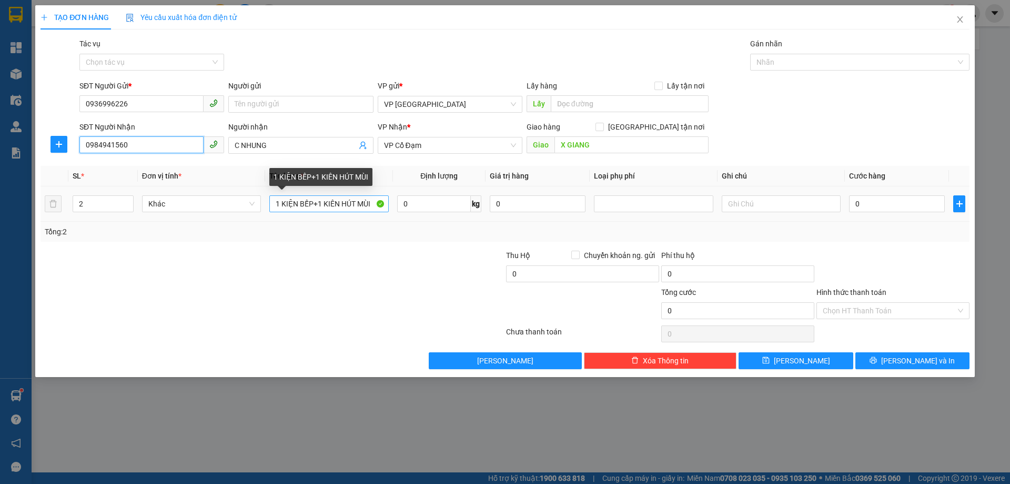
type input "0984941560"
drag, startPoint x: 370, startPoint y: 203, endPoint x: 271, endPoint y: 192, distance: 100.1
click at [271, 192] on div "Transit Pickup Surcharge Ids Transit Deliver Surcharge Ids Transit Deliver Surc…" at bounding box center [505, 203] width 929 height 331
type input "5 KIỆN HÀNG GIA DỤNG"
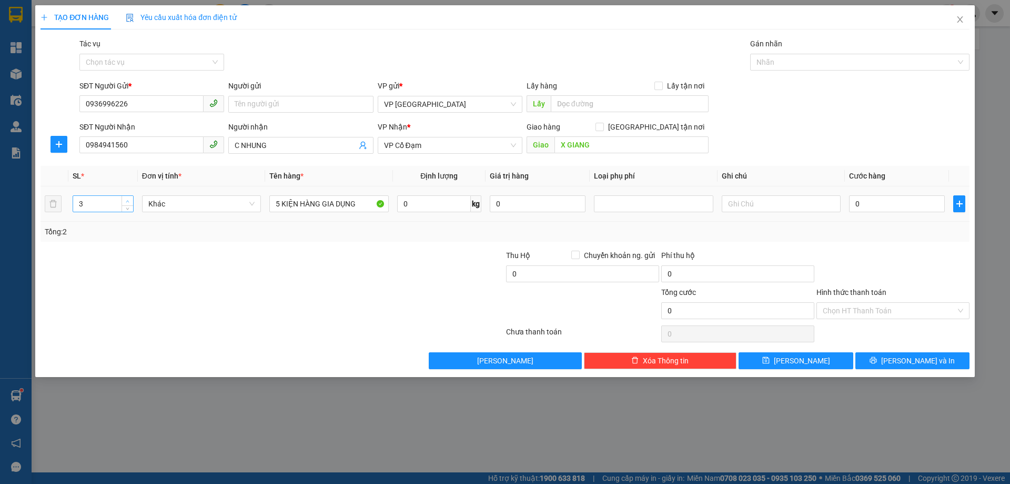
click at [128, 200] on icon "up" at bounding box center [128, 201] width 4 height 4
type input "5"
click at [129, 202] on icon "up" at bounding box center [128, 201] width 4 height 4
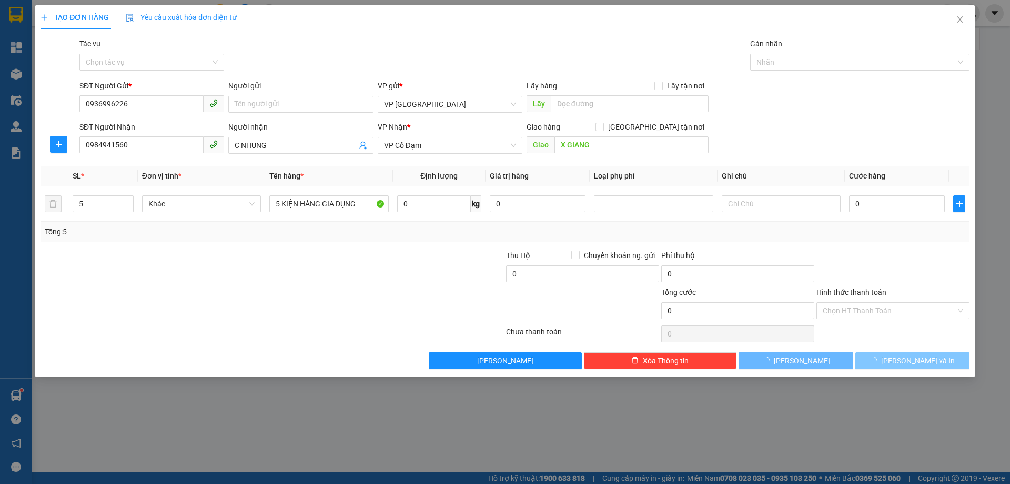
drag, startPoint x: 902, startPoint y: 357, endPoint x: 478, endPoint y: 278, distance: 431.5
click at [902, 358] on button "[PERSON_NAME] và In" at bounding box center [913, 360] width 114 height 17
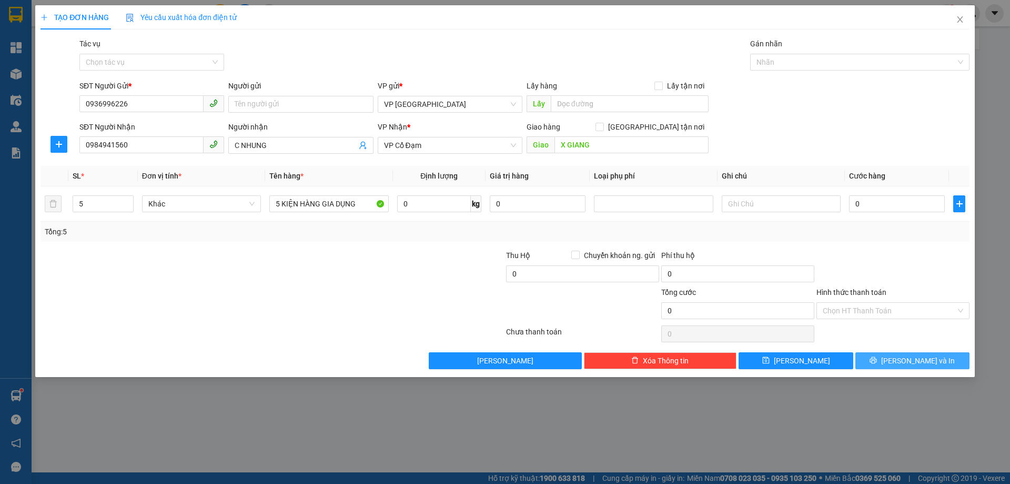
click at [905, 360] on span "[PERSON_NAME] và In" at bounding box center [918, 361] width 74 height 12
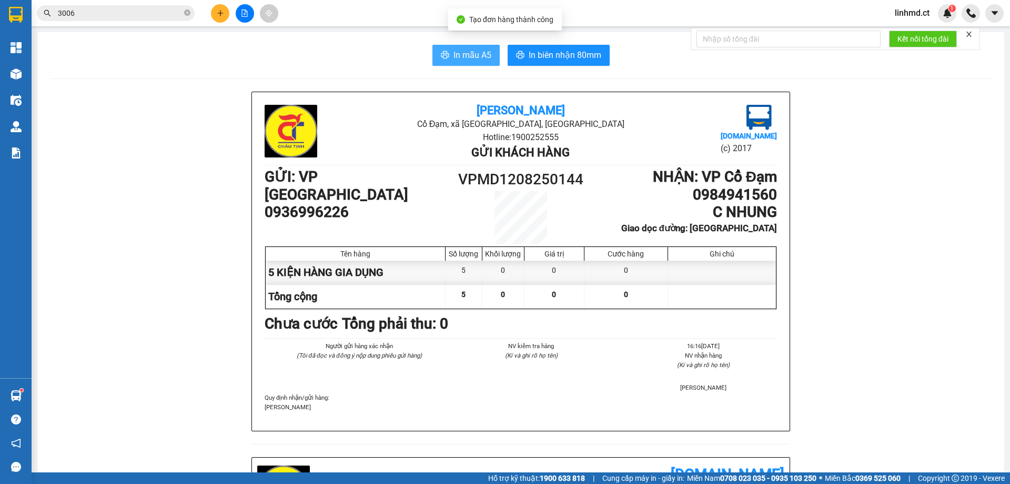
click at [460, 59] on span "In mẫu A5" at bounding box center [473, 54] width 38 height 13
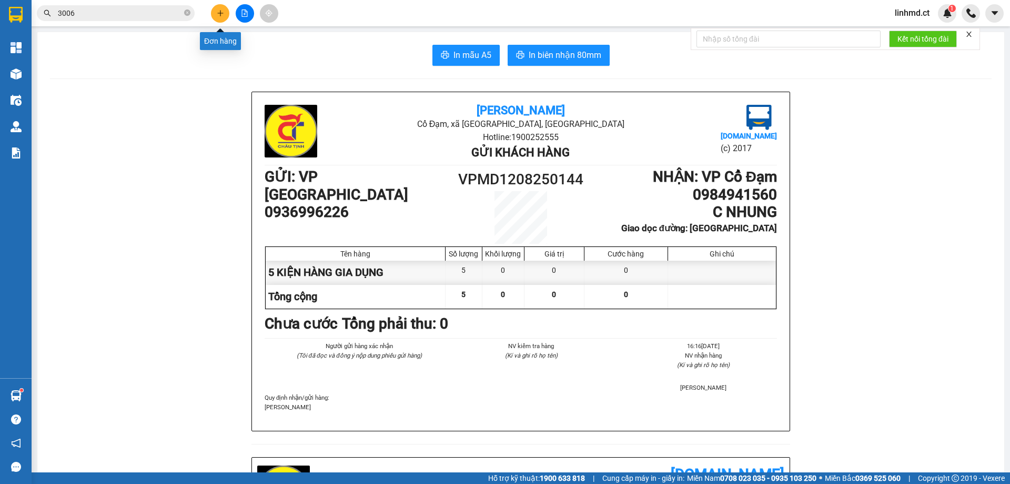
click at [213, 15] on button at bounding box center [220, 13] width 18 height 18
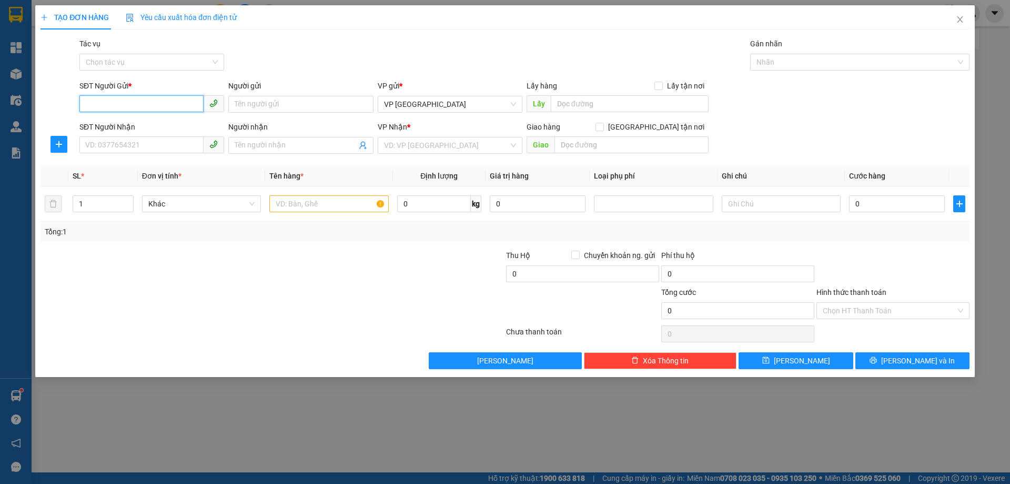
click at [128, 105] on input "SĐT Người Gửi *" at bounding box center [141, 103] width 124 height 17
click at [154, 127] on div "0988275715 - A" at bounding box center [152, 125] width 132 height 12
type input "0988275715"
type input "A"
type input "0969856220"
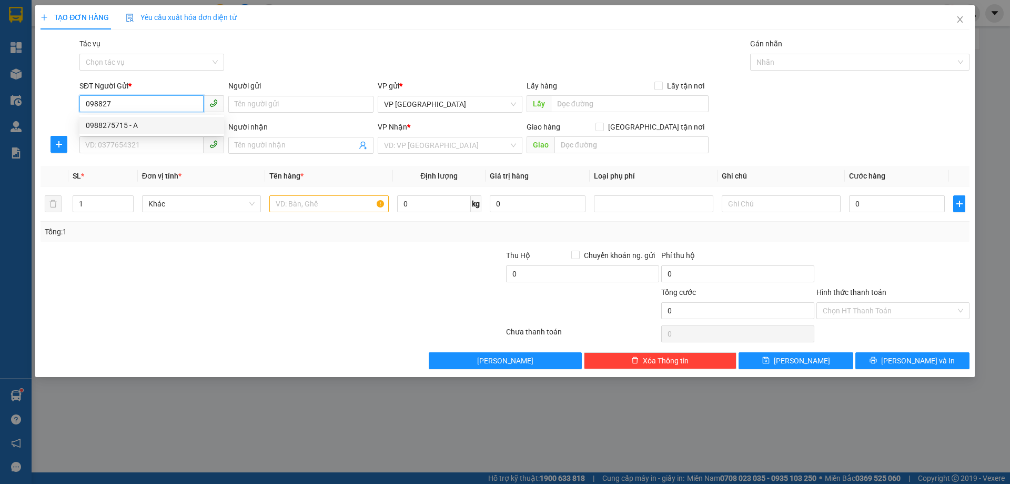
type input "BIÊN THÙY"
type input "X GIANG"
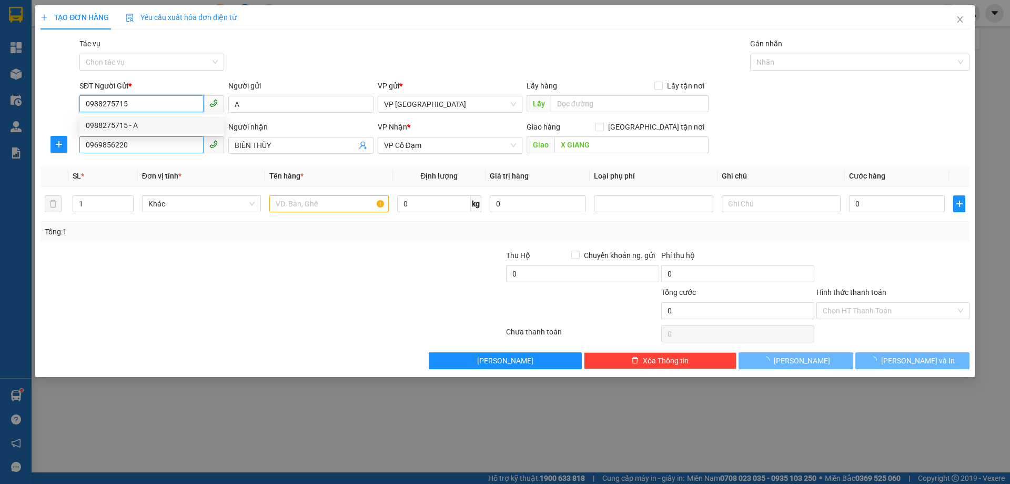
type input "140.000"
type input "0988275715"
click at [152, 143] on input "0969856220" at bounding box center [141, 144] width 124 height 17
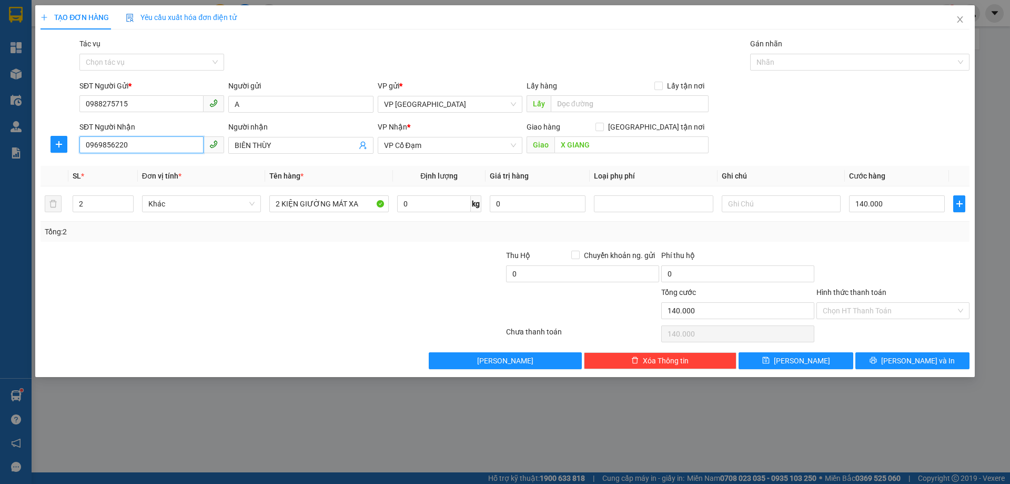
click at [152, 143] on input "0969856220" at bounding box center [141, 144] width 124 height 17
click at [132, 171] on div "0375578235 - taigh thu tiền n30/7" at bounding box center [152, 166] width 132 height 12
type input "0375578235"
type input "taigh thu tiền n30/7"
type input "CƯƠNG GIÁN"
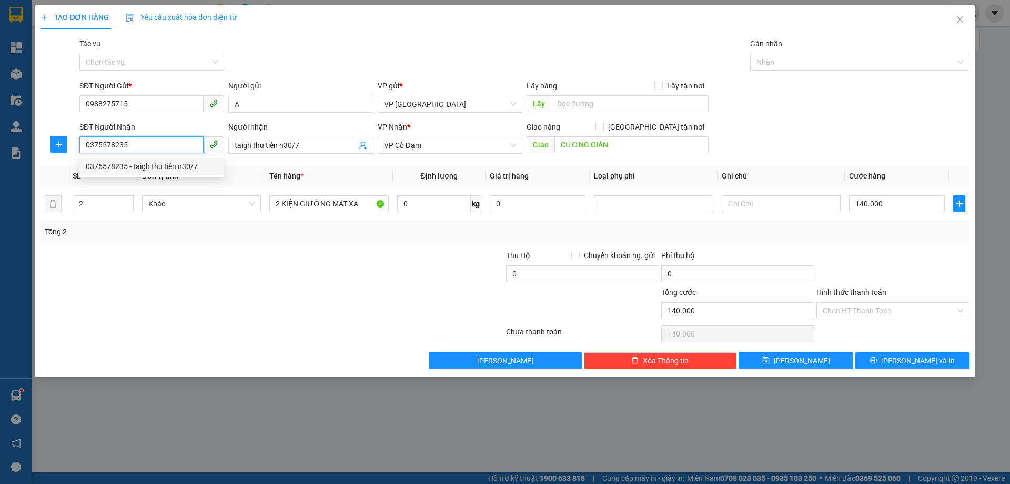
type input "300.000"
type input "0375578235"
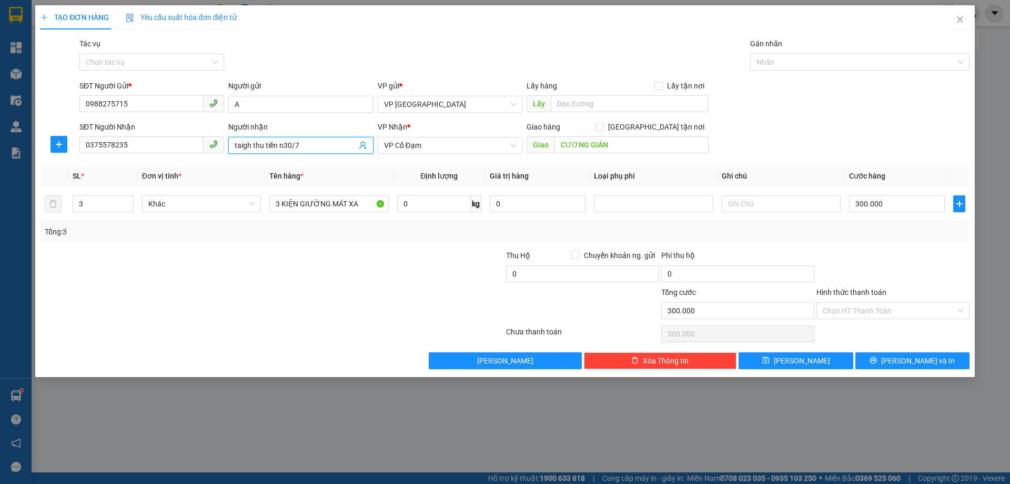
drag, startPoint x: 266, startPoint y: 138, endPoint x: 154, endPoint y: 123, distance: 113.0
click at [182, 126] on div "SĐT Người Nhận 0375578235 Người nhận taigh thu tiền n30/7 taigh thu tiền n30/7 …" at bounding box center [524, 139] width 894 height 37
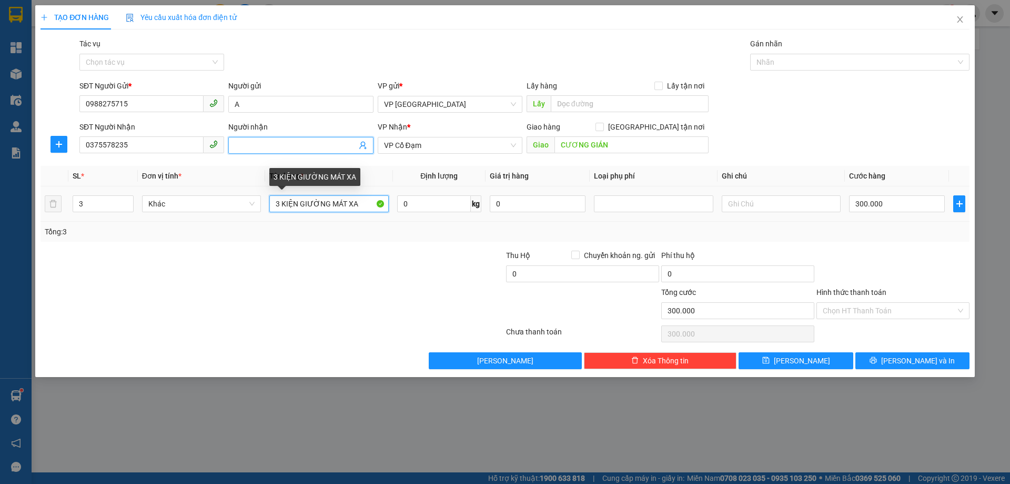
drag, startPoint x: 359, startPoint y: 205, endPoint x: 194, endPoint y: 189, distance: 165.4
click at [194, 189] on tr "3 Khác 3 KIỆN GIƯỜNG MÁT XA 0 kg 0 300.000" at bounding box center [505, 203] width 929 height 35
type input "1 KIỆN ĐIỀU KHIỂN"
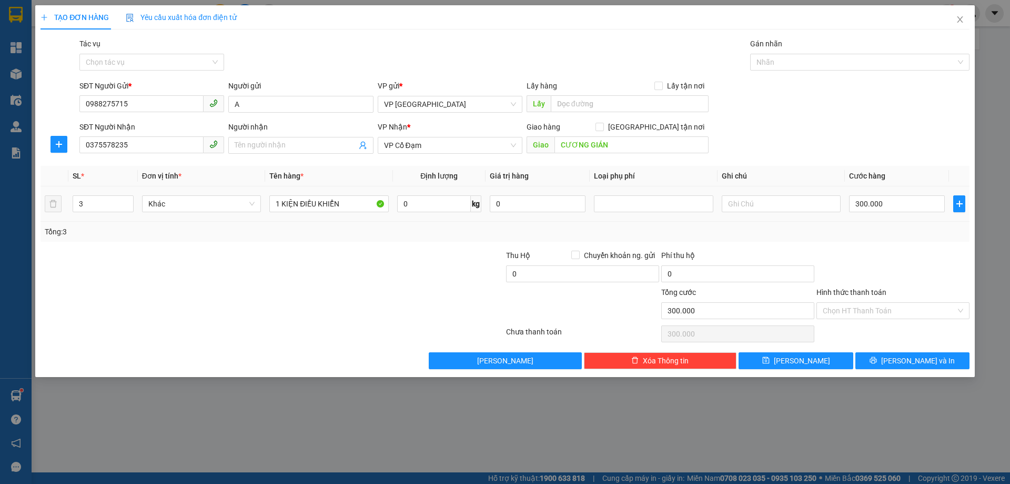
click at [869, 191] on td "300.000" at bounding box center [897, 203] width 104 height 35
click at [874, 198] on input "300.000" at bounding box center [897, 203] width 96 height 17
type input "0"
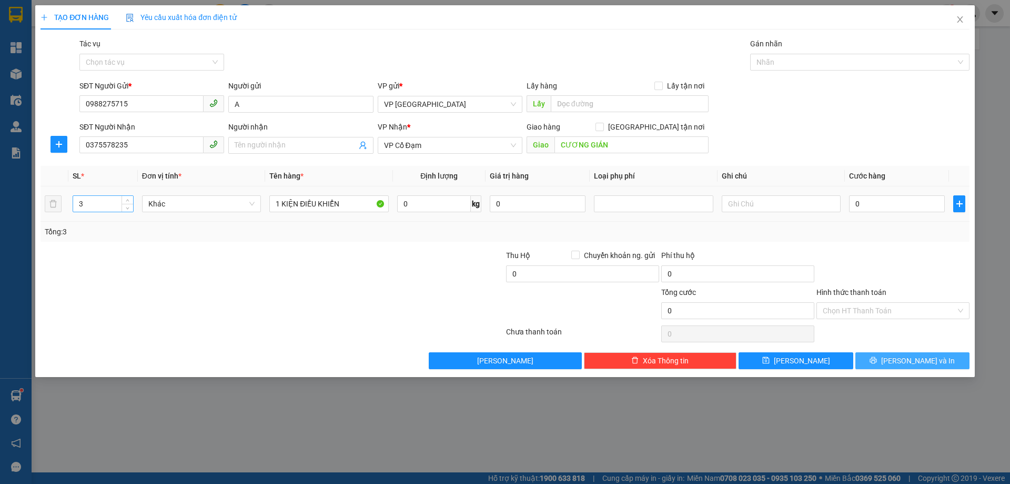
drag, startPoint x: 918, startPoint y: 365, endPoint x: 115, endPoint y: 203, distance: 819.1
click at [118, 202] on div "Transit Pickup Surcharge Ids Transit Deliver Surcharge Ids Transit Deliver Surc…" at bounding box center [505, 203] width 929 height 331
click at [115, 203] on input "3" at bounding box center [103, 204] width 60 height 16
click at [127, 208] on icon "down" at bounding box center [128, 207] width 4 height 4
type input "1"
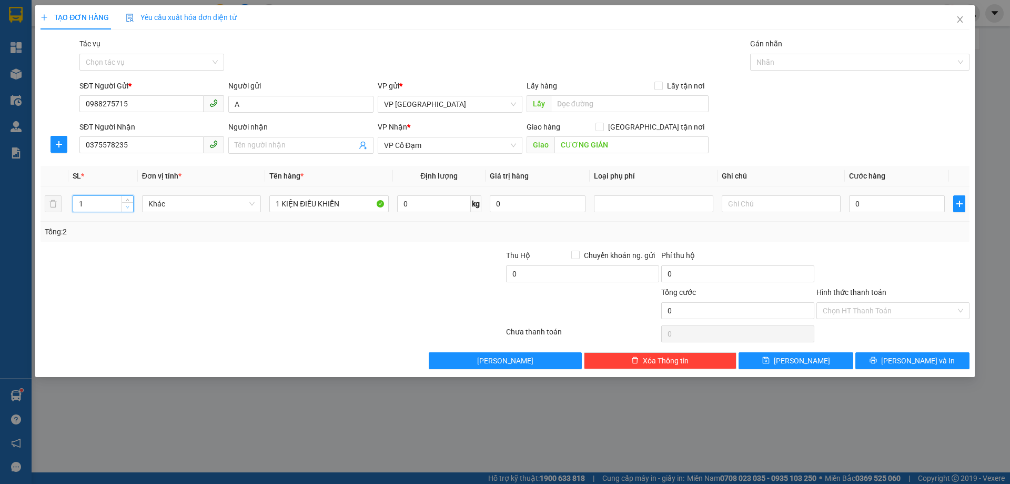
click at [127, 208] on icon "down" at bounding box center [128, 207] width 4 height 4
click at [917, 357] on span "[PERSON_NAME] và In" at bounding box center [918, 361] width 74 height 12
click at [877, 363] on icon "printer" at bounding box center [873, 359] width 7 height 7
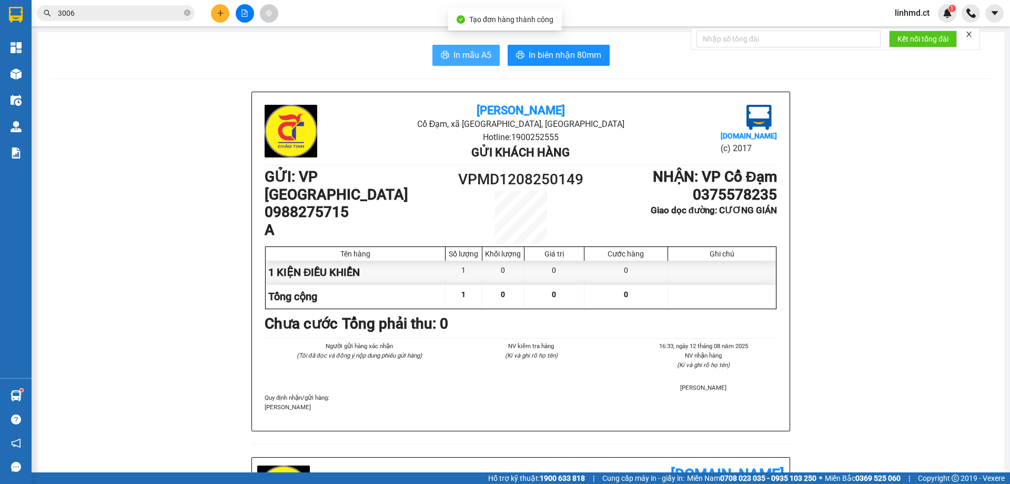
click at [472, 57] on span "In mẫu A5" at bounding box center [473, 54] width 38 height 13
click at [108, 13] on input "3006" at bounding box center [120, 13] width 124 height 12
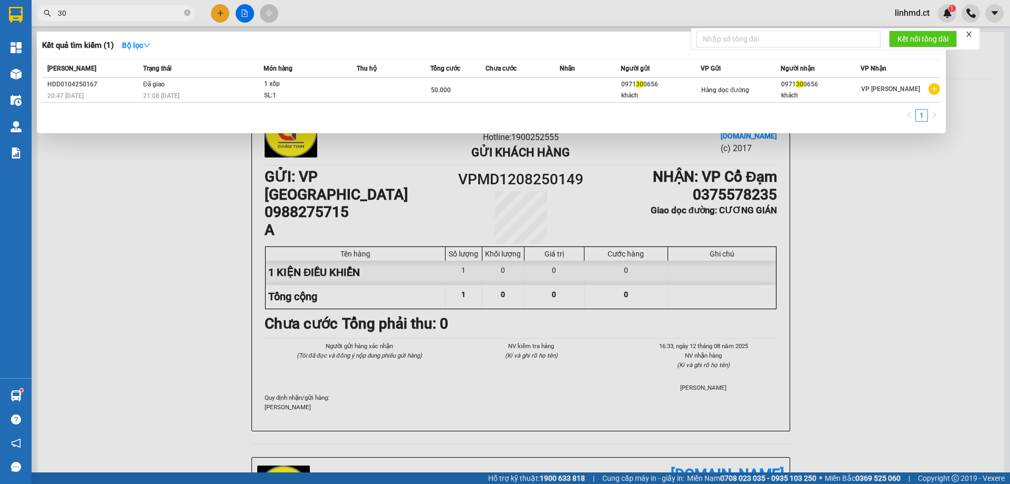
type input "3"
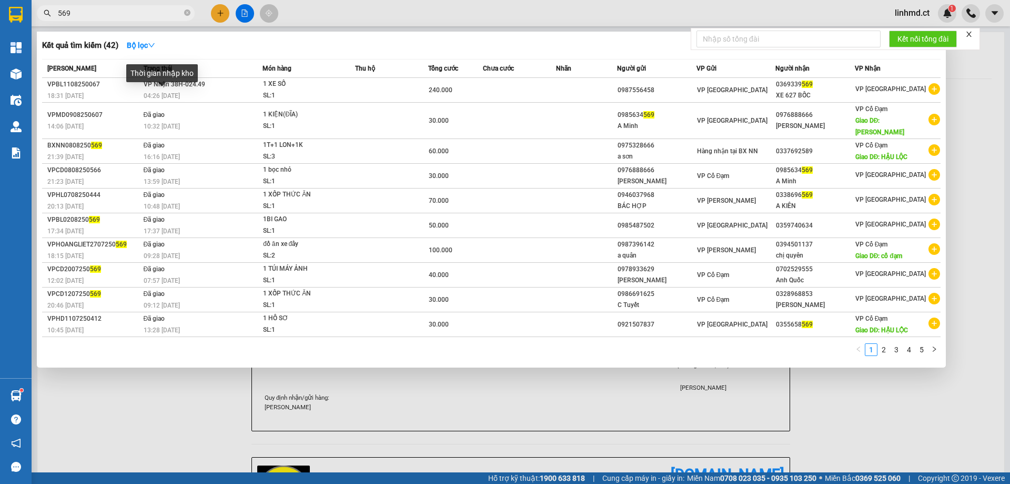
type input "569"
click at [194, 84] on div "Thời gian nhập kho" at bounding box center [162, 76] width 72 height 25
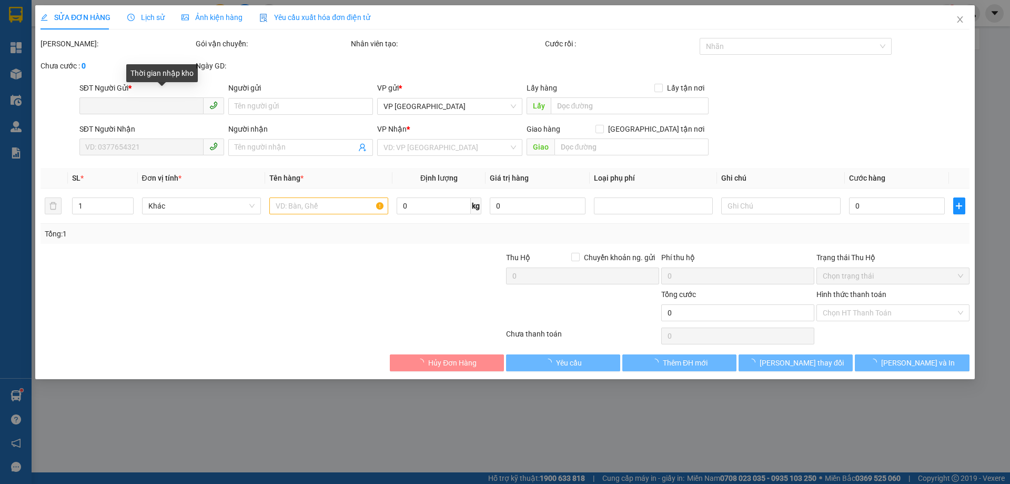
type input "0987556458"
type input "0369339569"
type input "XE 627 BỐC"
type input "240.000"
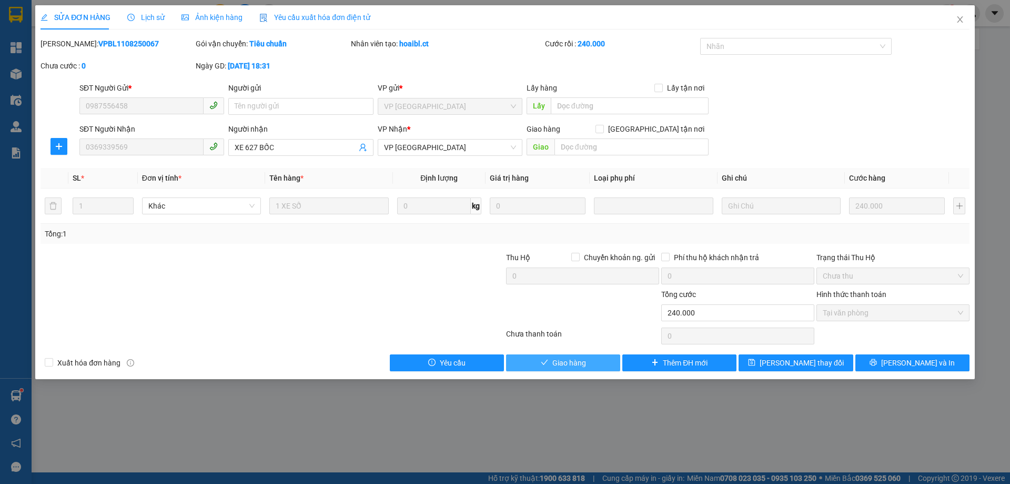
click at [553, 361] on span "Giao hàng" at bounding box center [569, 363] width 34 height 12
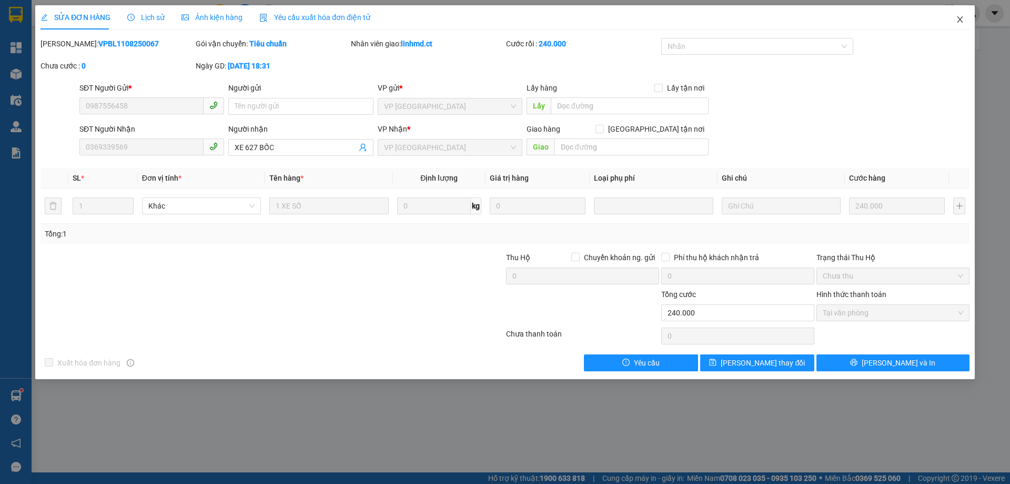
click at [963, 24] on span "Close" at bounding box center [960, 19] width 29 height 29
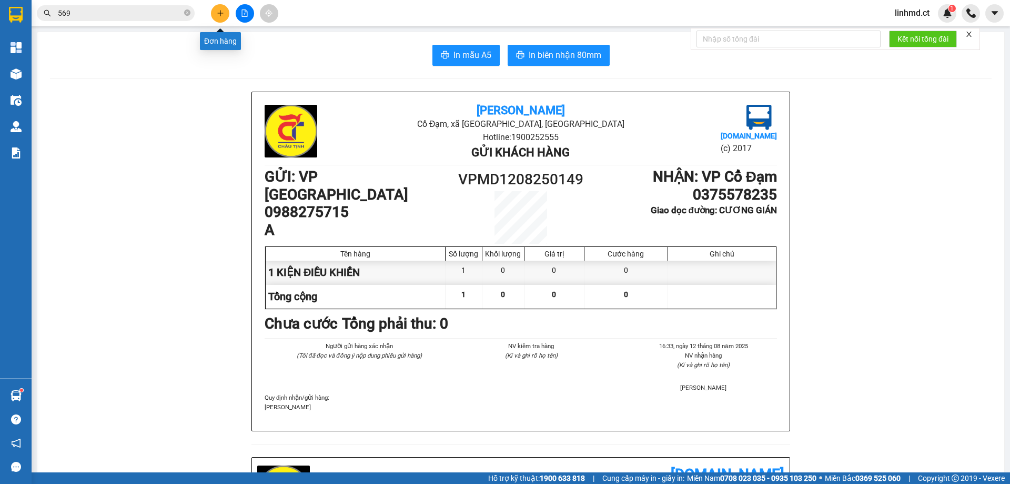
click at [216, 17] on button at bounding box center [220, 13] width 18 height 18
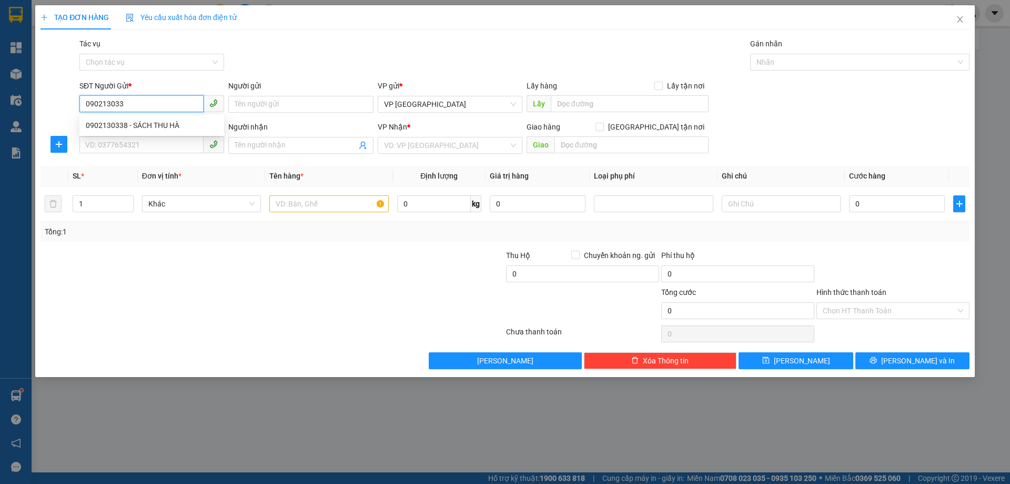
type input "0902130338"
click at [136, 119] on div "0902130338 - SÁCH THU HÀ" at bounding box center [152, 125] width 132 height 12
type input "SÁCH THU HÀ"
type input "0902130338"
type input "SÁCH THU HÀ"
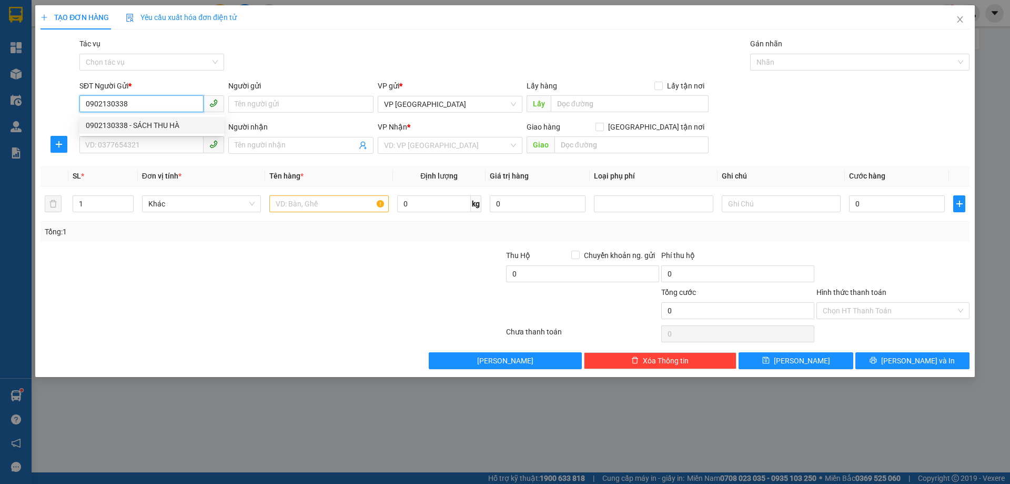
type input "X AN"
type input "80.000"
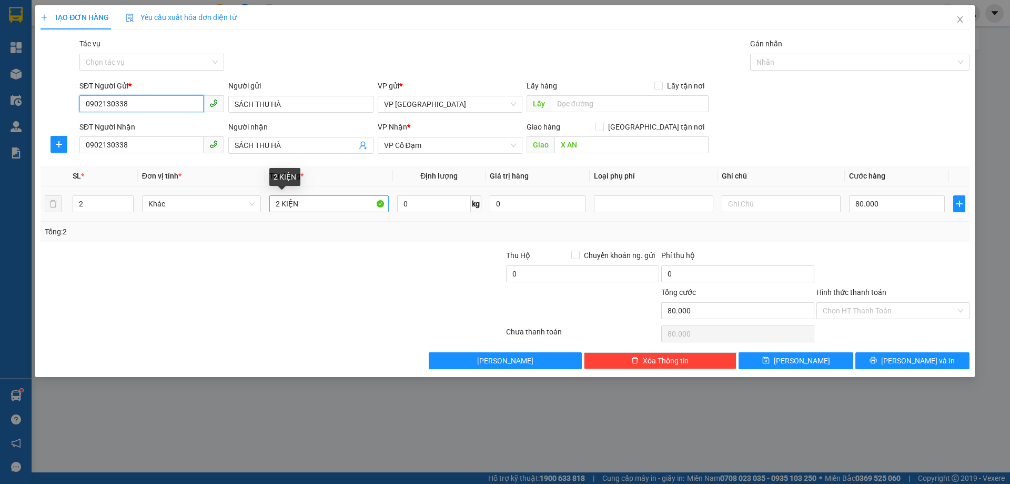
type input "0902130338"
drag, startPoint x: 280, startPoint y: 202, endPoint x: 268, endPoint y: 202, distance: 12.1
click at [268, 202] on td "2 KIỆN" at bounding box center [328, 203] width 127 height 35
type input "1 KIỆN"
click at [126, 206] on icon "down" at bounding box center [128, 207] width 4 height 4
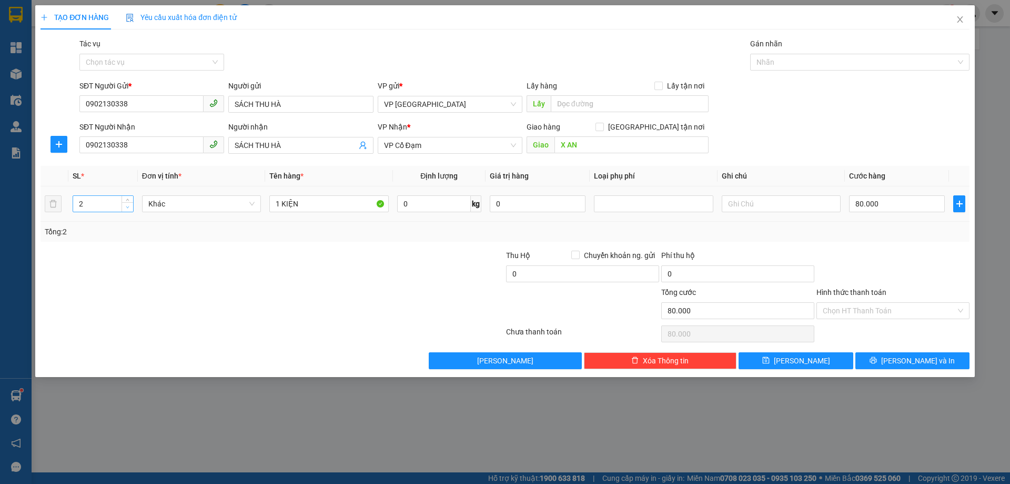
type input "1"
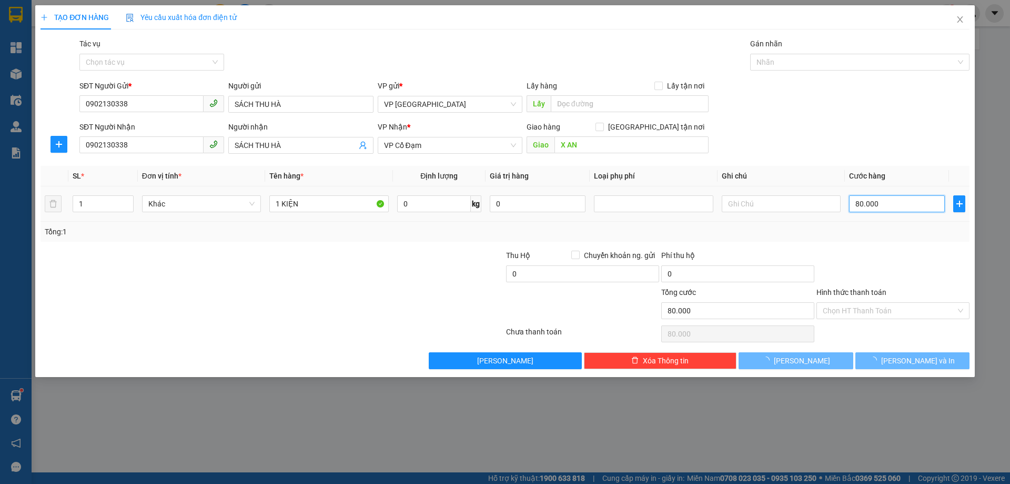
click at [870, 196] on input "80.000" at bounding box center [897, 203] width 96 height 17
type input "0"
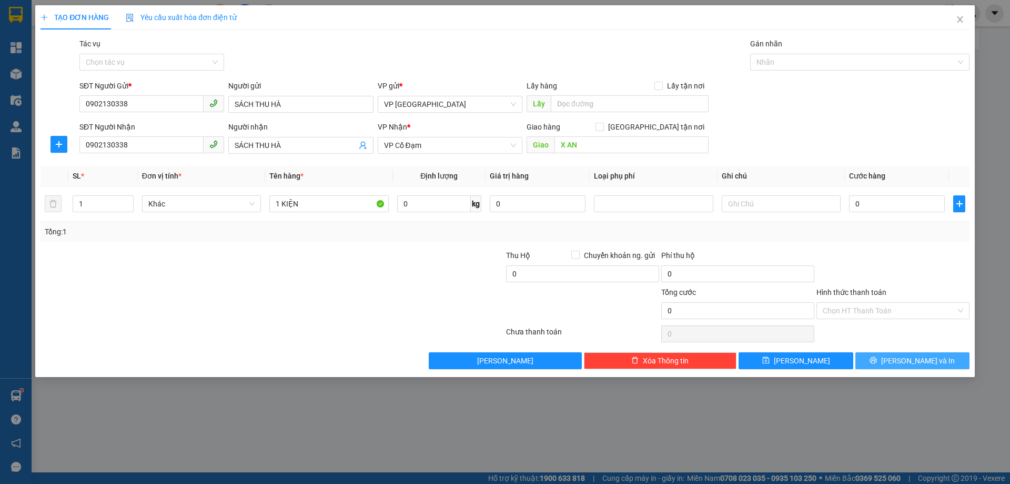
click at [904, 356] on span "[PERSON_NAME] và In" at bounding box center [918, 361] width 74 height 12
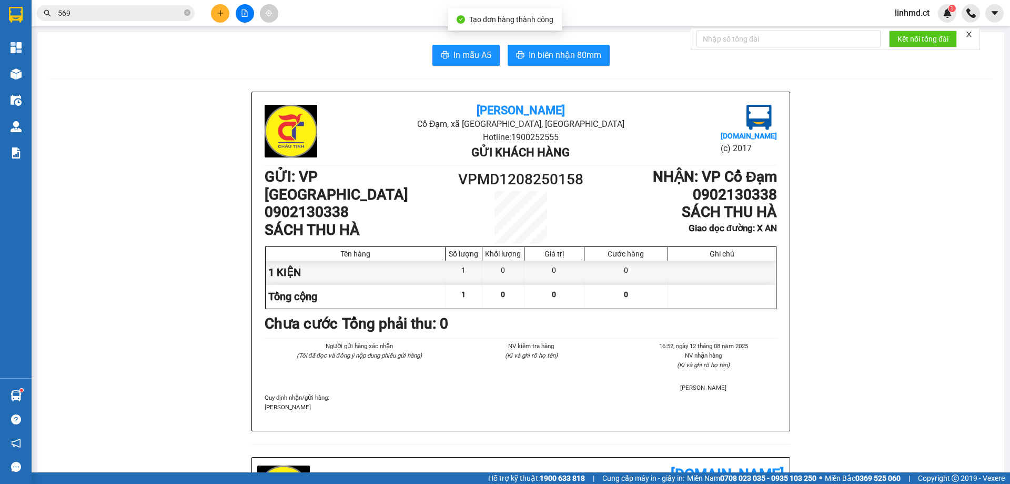
click at [458, 60] on span "In mẫu A5" at bounding box center [473, 54] width 38 height 13
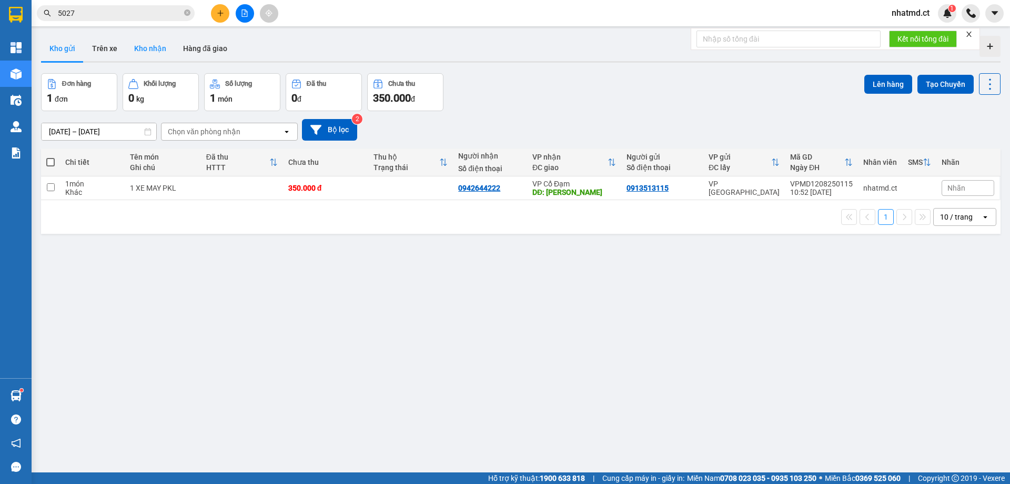
click at [164, 50] on button "Kho nhận" at bounding box center [150, 48] width 49 height 25
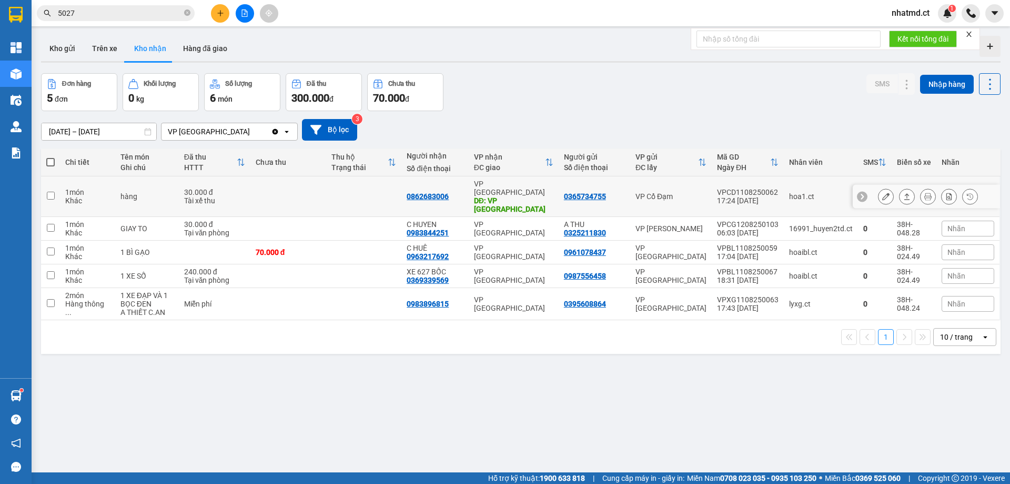
click at [380, 189] on td at bounding box center [364, 196] width 76 height 41
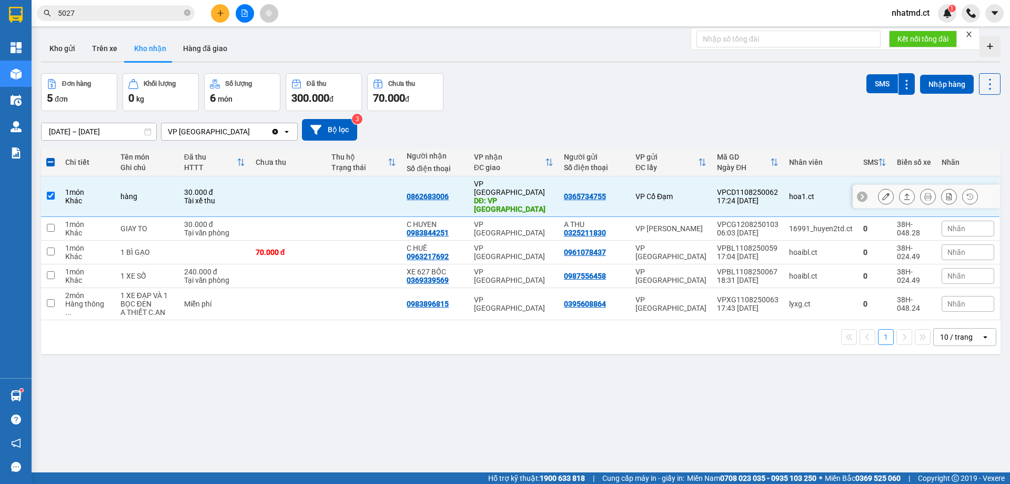
click at [903, 193] on icon at bounding box center [906, 196] width 7 height 7
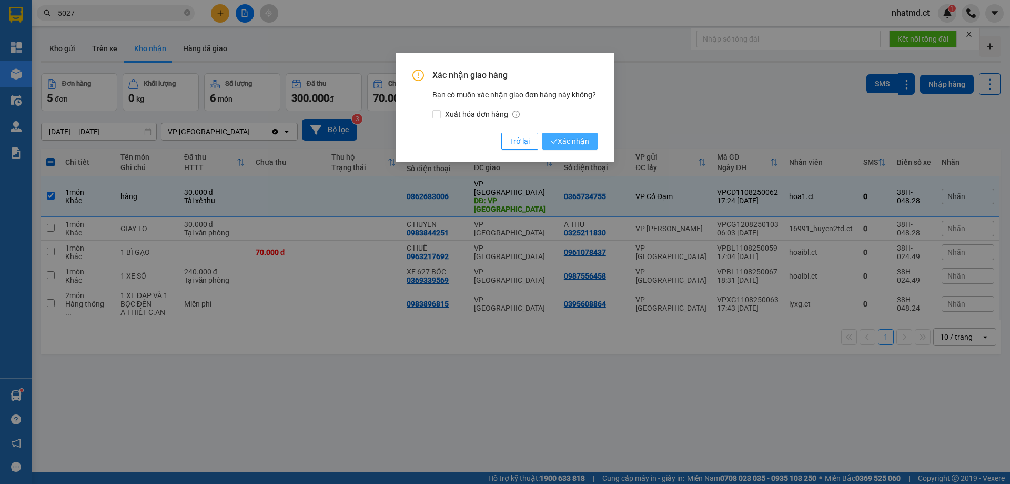
click at [558, 140] on span "Xác nhận" at bounding box center [570, 141] width 38 height 12
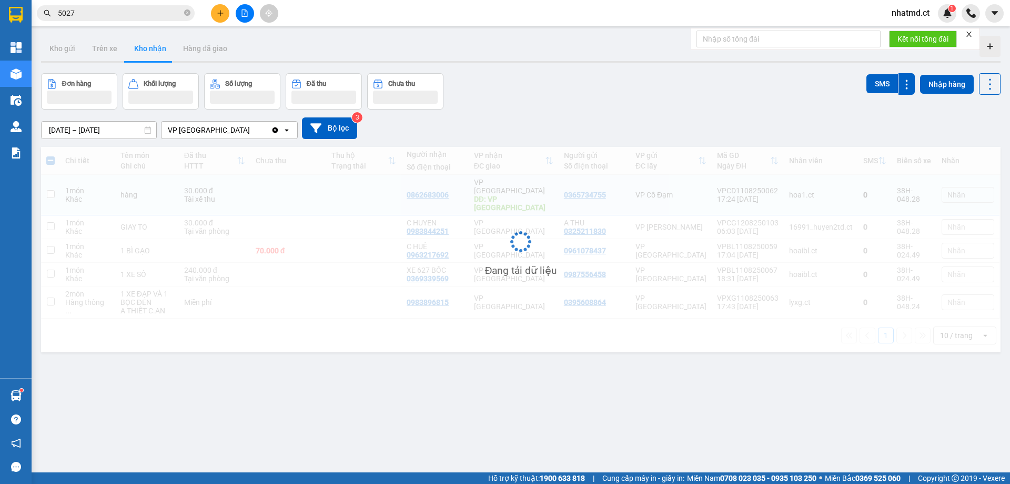
checkbox input "false"
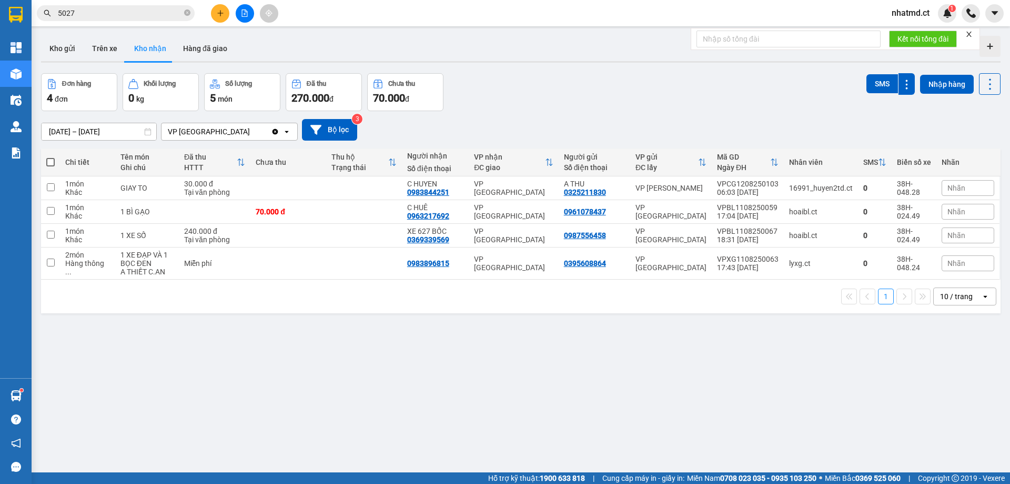
click at [225, 10] on button at bounding box center [220, 13] width 18 height 18
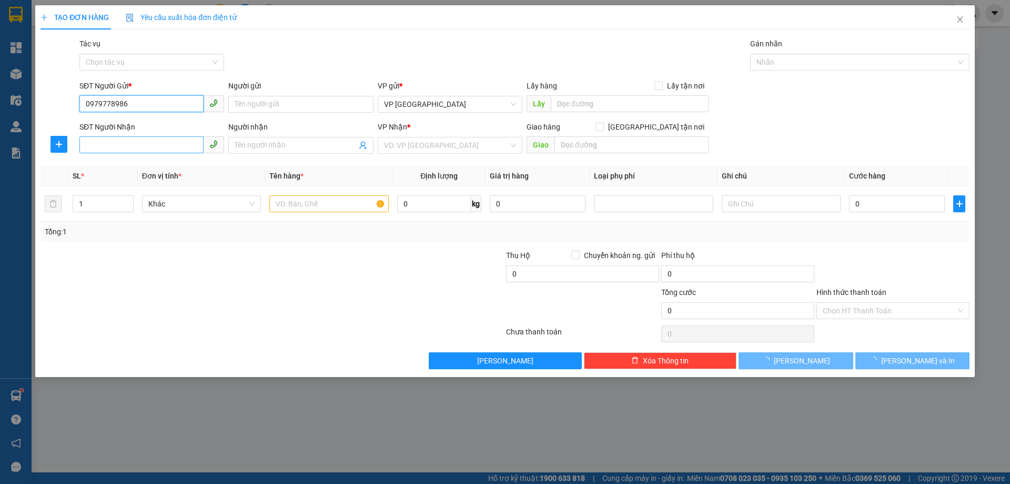
type input "0979778986"
click at [133, 142] on input "SĐT Người Nhận" at bounding box center [141, 144] width 124 height 17
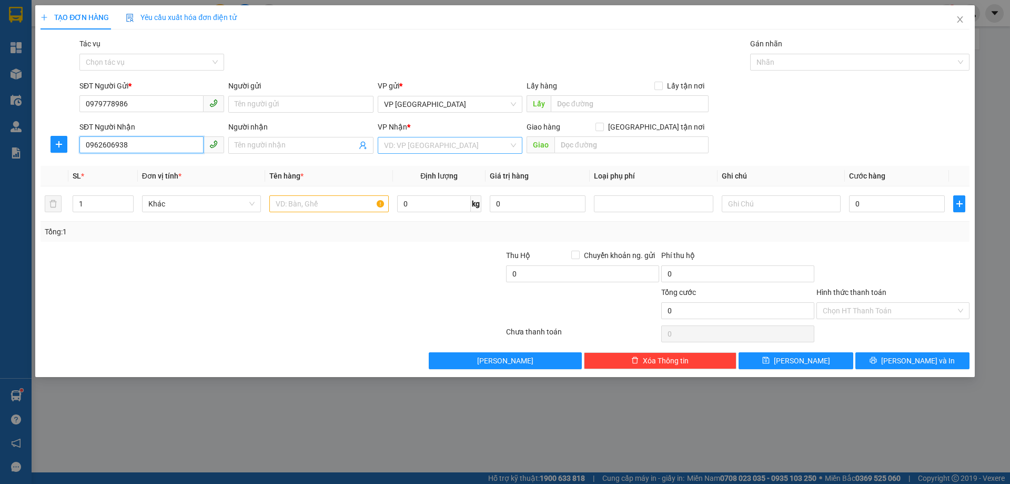
type input "0962606938"
click at [441, 145] on input "search" at bounding box center [446, 145] width 125 height 16
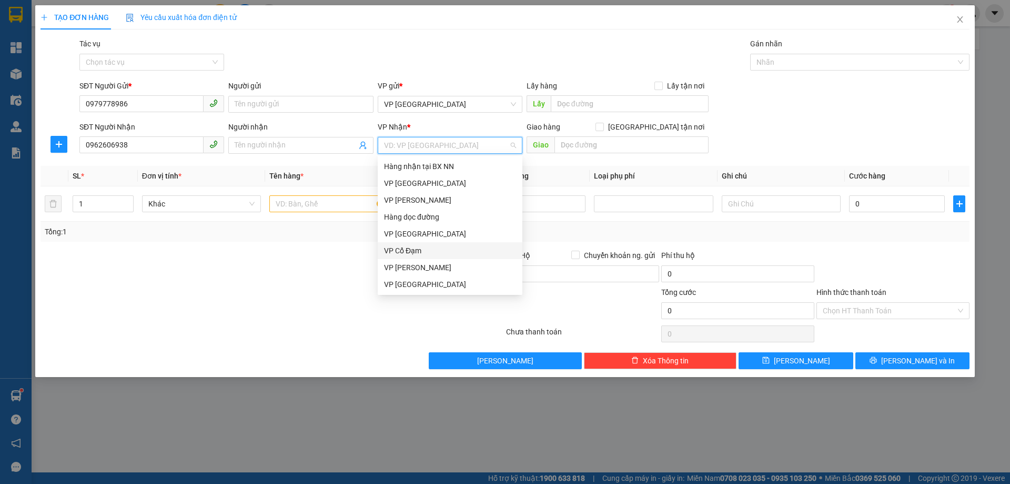
click at [431, 249] on div "VP Cổ Đạm" at bounding box center [450, 251] width 132 height 12
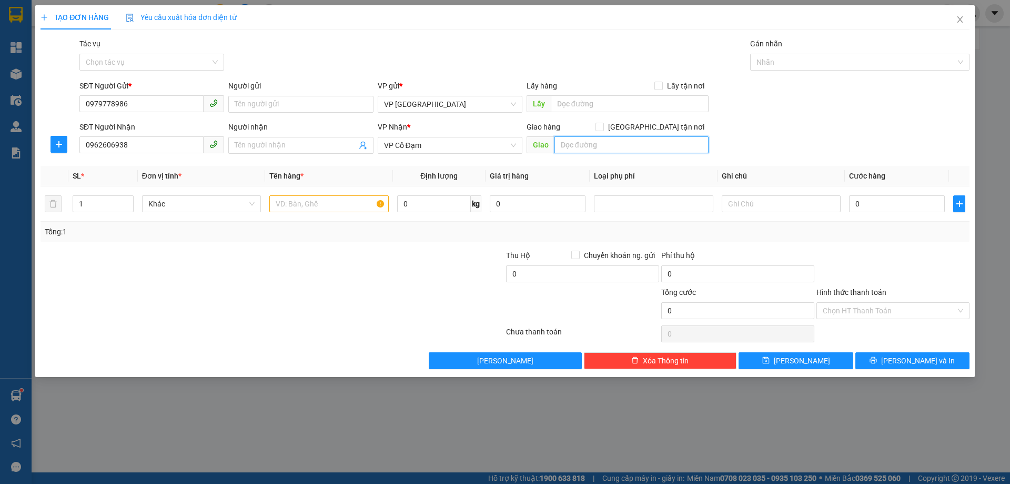
click at [598, 145] on input "text" at bounding box center [632, 144] width 154 height 17
type input "CỔNG CHÀO NGHI LỘC"
click at [301, 207] on input "text" at bounding box center [328, 203] width 119 height 17
type input "3"
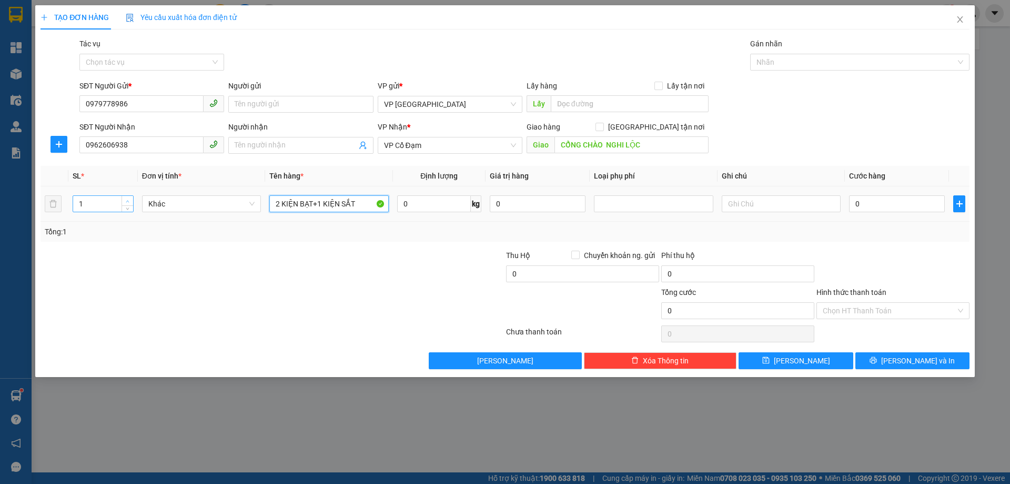
type input "2 KIỆN BẠT+1 KIỆN SẮT"
click at [127, 202] on icon "up" at bounding box center [128, 201] width 4 height 4
type input "3"
click at [127, 202] on icon "up" at bounding box center [128, 201] width 4 height 4
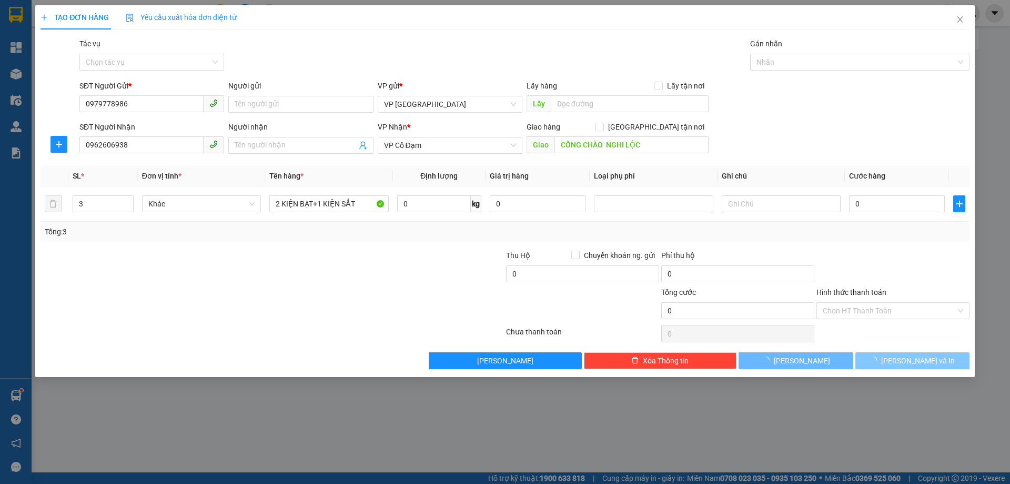
click at [884, 352] on button "[PERSON_NAME] và In" at bounding box center [913, 360] width 114 height 17
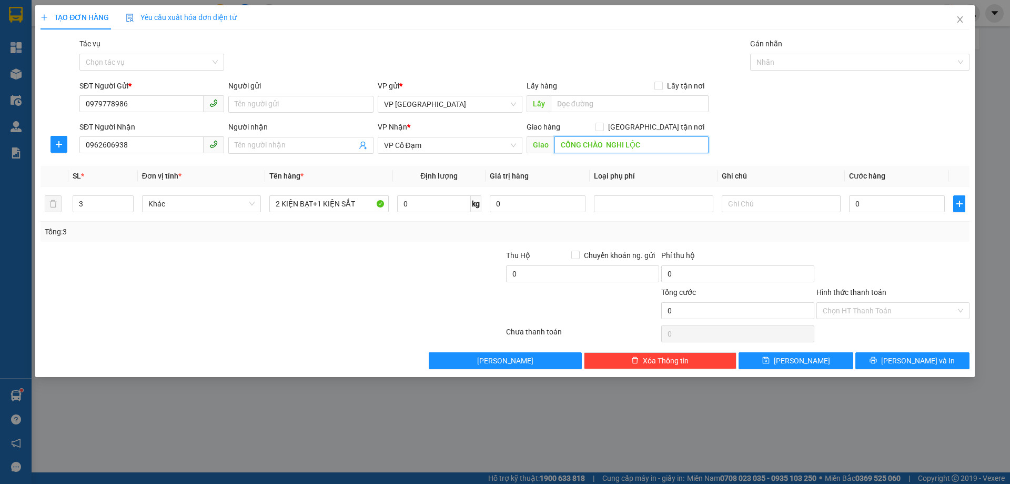
click at [644, 145] on input "CỔNG CHÀO NGHI LỘC" at bounding box center [632, 144] width 154 height 17
click at [608, 143] on input "CỔNG CHÀO NGHI LONG, NGHI LỘC" at bounding box center [632, 144] width 154 height 17
type input "CỔNG CHÀO NGHI LONG, NGHI LỘC"
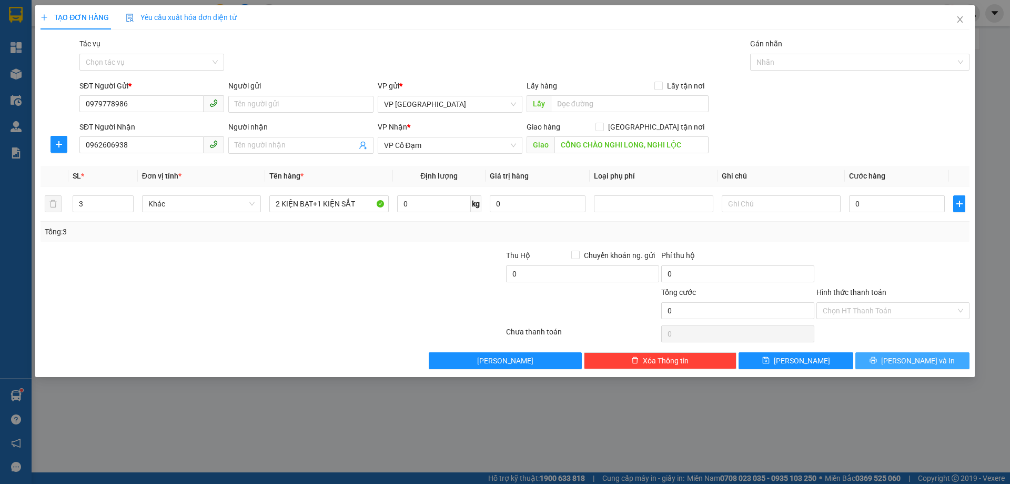
click at [904, 359] on span "[PERSON_NAME] và In" at bounding box center [918, 361] width 74 height 12
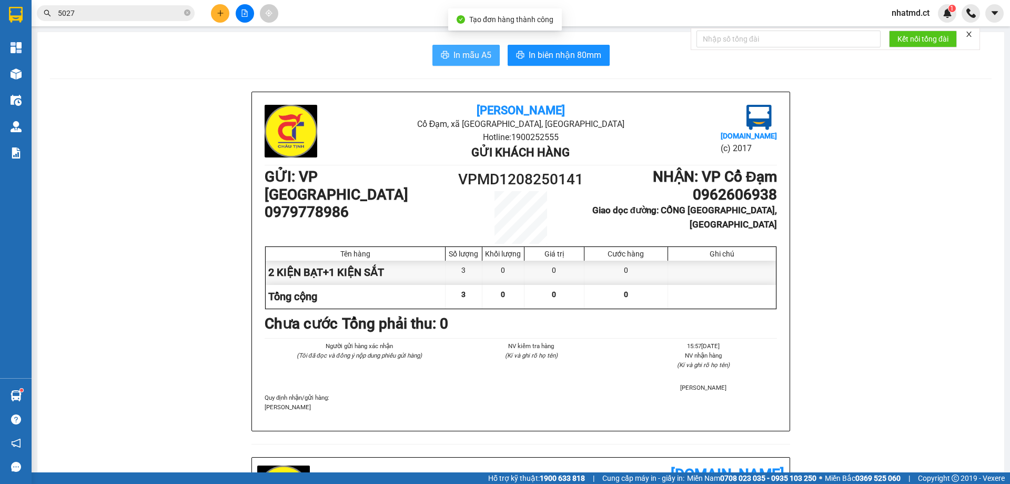
click at [468, 59] on span "In mẫu A5" at bounding box center [473, 54] width 38 height 13
click at [904, 13] on span "nhatmd.ct" at bounding box center [910, 12] width 55 height 13
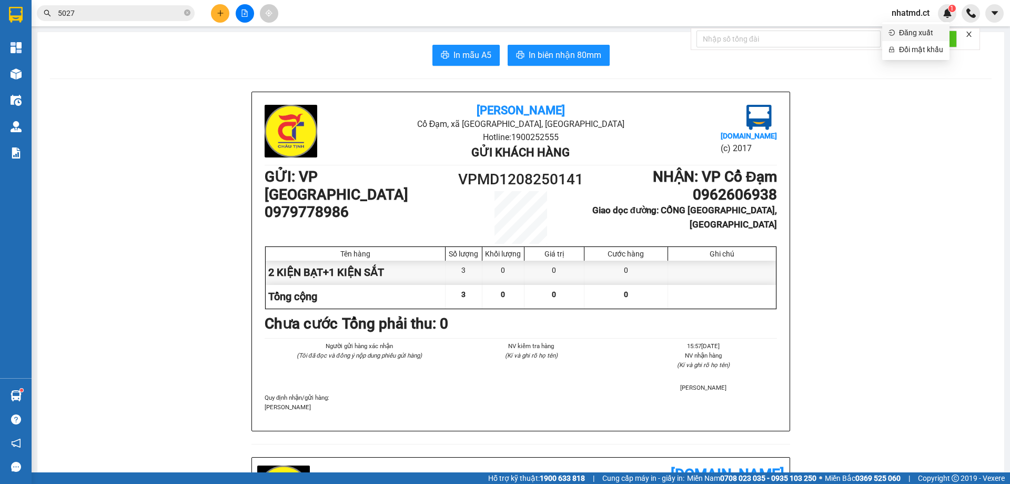
click at [894, 36] on li "Đăng xuất" at bounding box center [915, 32] width 67 height 17
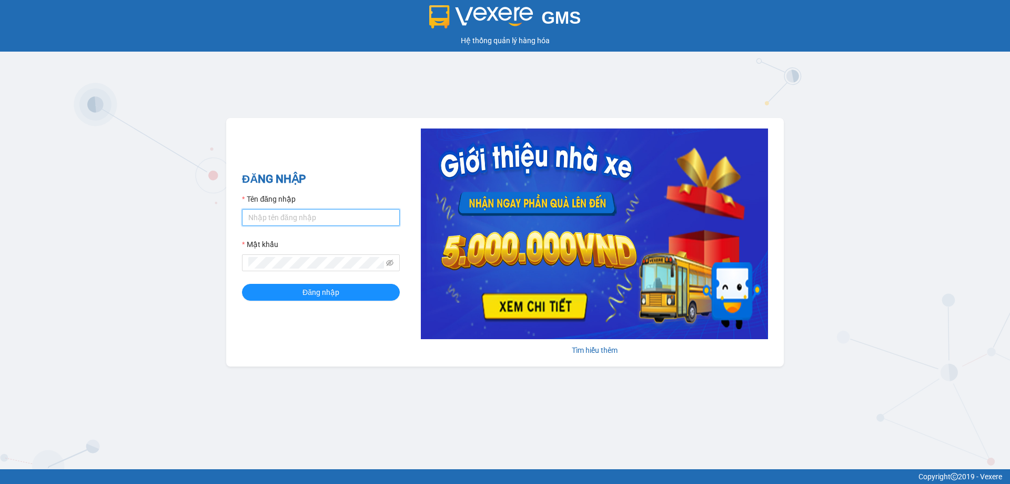
type input "linhmd.ct"
click at [319, 219] on input "linhmd.ct" at bounding box center [321, 217] width 158 height 17
click at [322, 288] on span "Đăng nhập" at bounding box center [321, 292] width 37 height 12
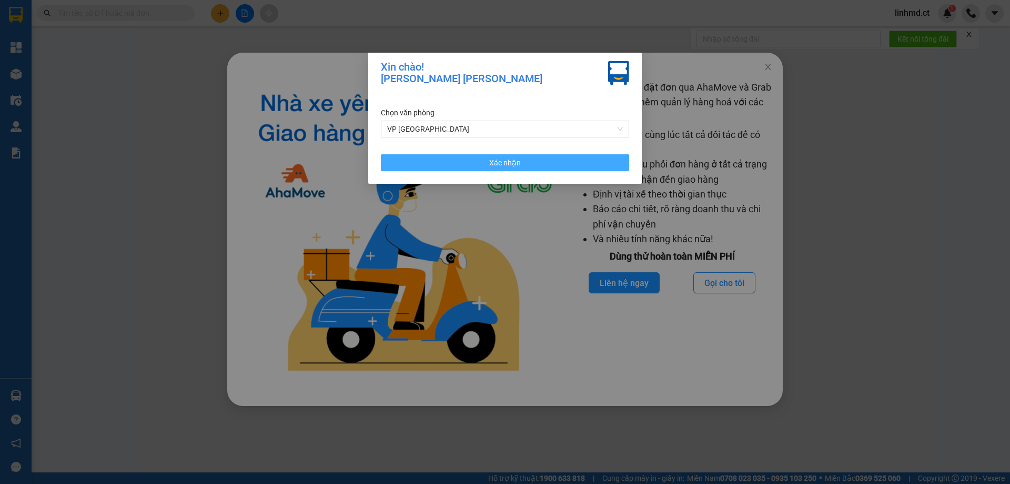
click at [509, 164] on span "Xác nhận" at bounding box center [505, 163] width 32 height 12
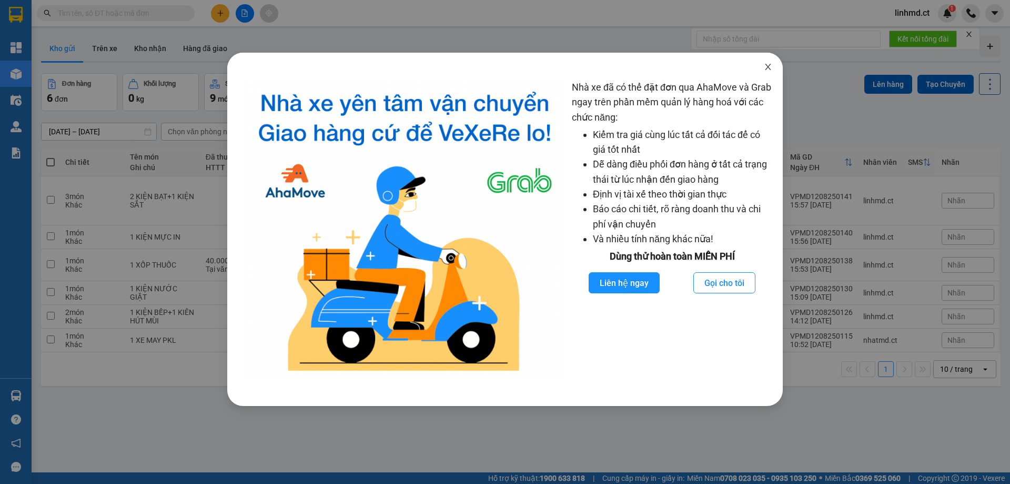
click at [767, 65] on icon "close" at bounding box center [768, 67] width 8 height 8
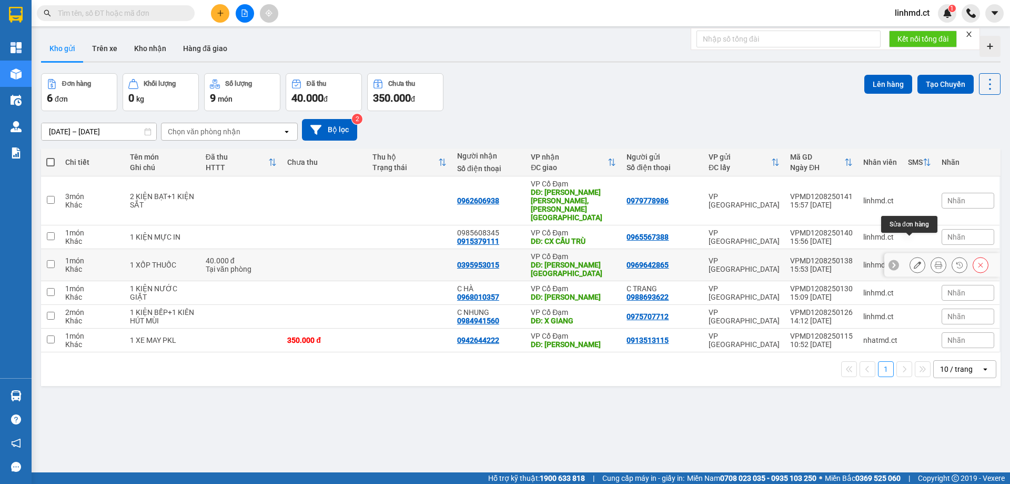
click at [913, 256] on button at bounding box center [917, 265] width 15 height 18
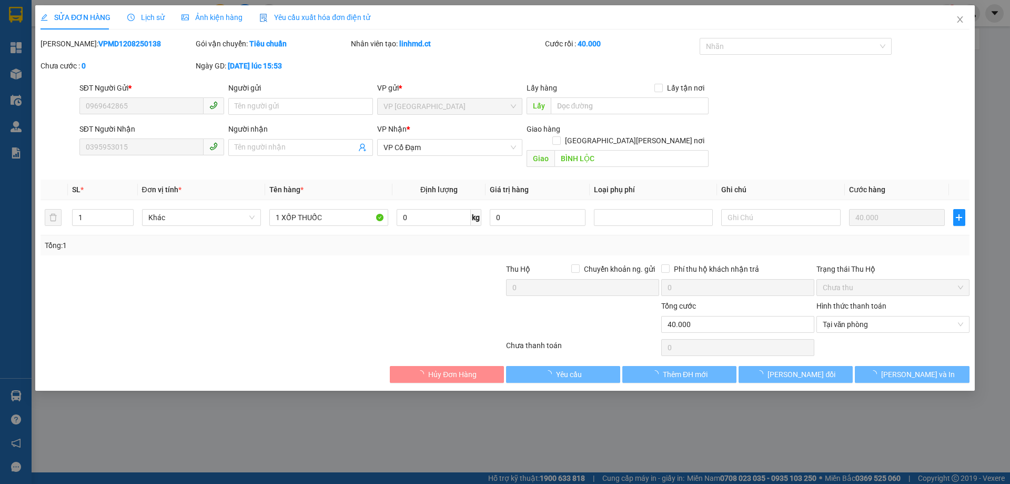
type input "0969642865"
type input "0395953015"
type input "BÌNH LỘC"
type input "40.000"
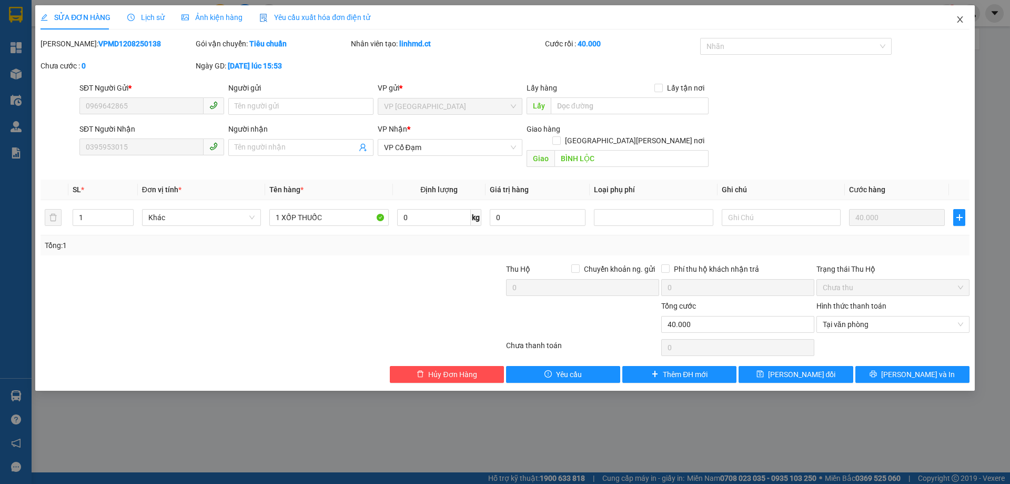
drag, startPoint x: 954, startPoint y: 20, endPoint x: 924, endPoint y: 49, distance: 41.7
click at [957, 18] on span "Close" at bounding box center [960, 19] width 29 height 29
